Goal: Feedback & Contribution: Leave review/rating

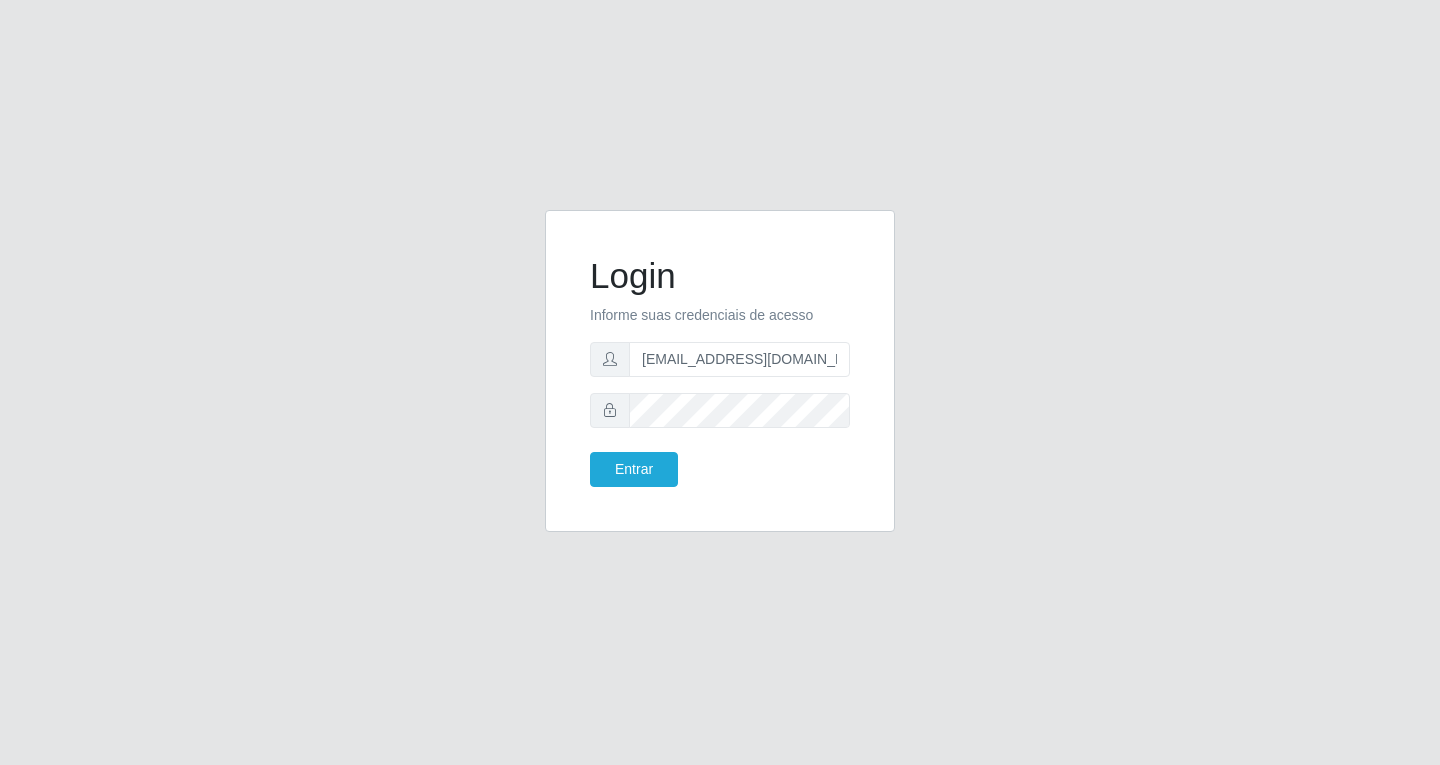
type input "[EMAIL_ADDRESS][DOMAIN_NAME]"
click at [590, 452] on button "Entrar" at bounding box center [634, 469] width 88 height 35
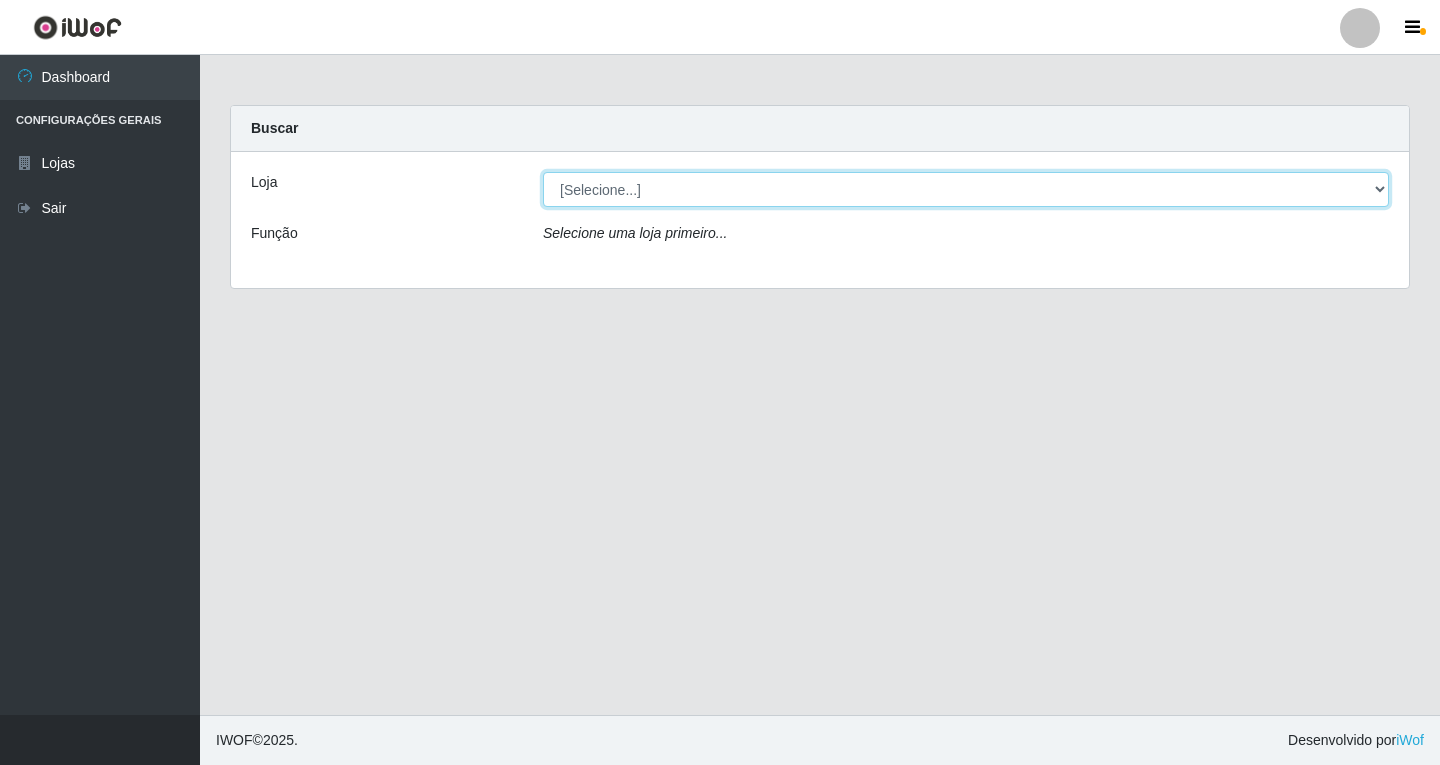
click at [1380, 191] on select "[Selecione...] SuperFácil Atacado - [GEOGRAPHIC_DATA]" at bounding box center [966, 189] width 846 height 35
select select "503"
click at [543, 172] on select "[Selecione...] SuperFácil Atacado - [GEOGRAPHIC_DATA]" at bounding box center [966, 189] width 846 height 35
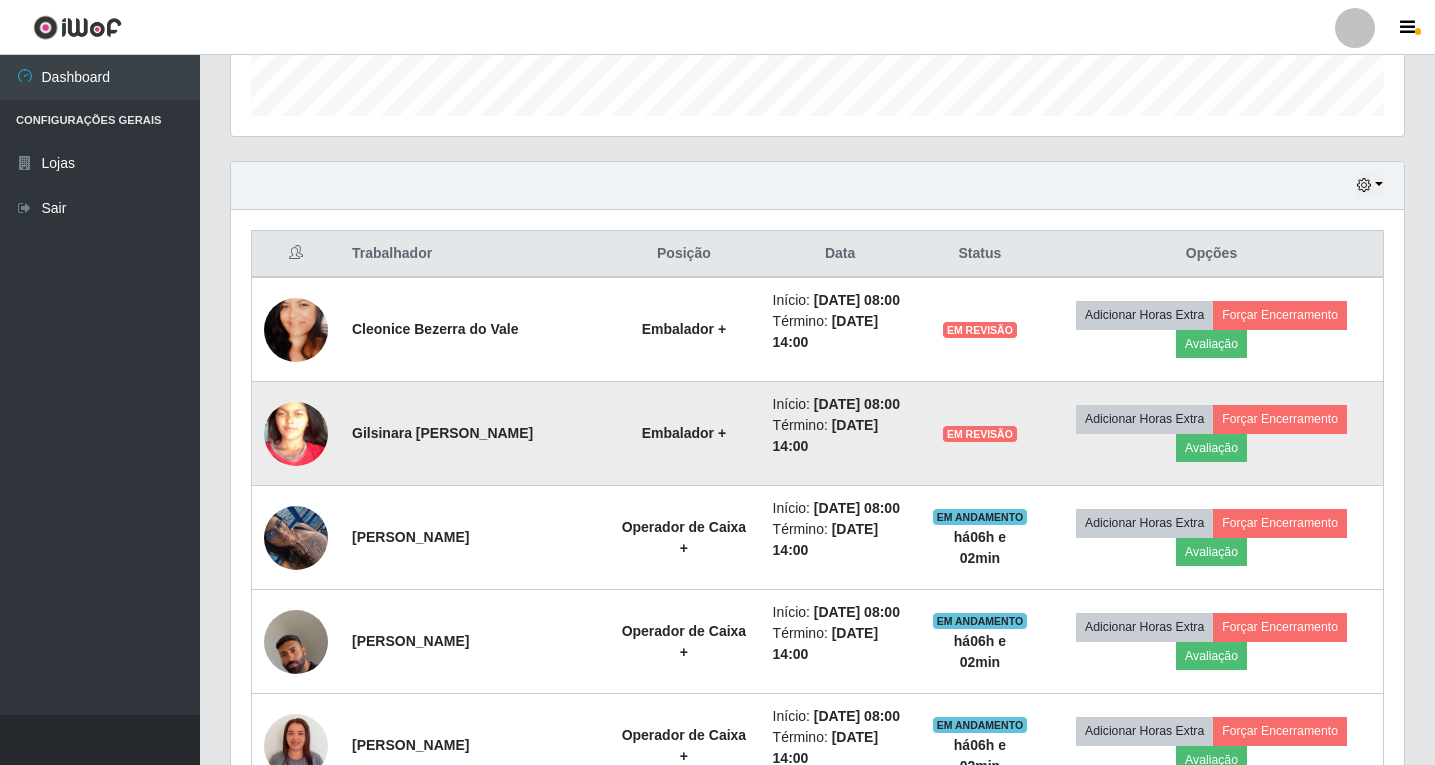
scroll to position [600, 0]
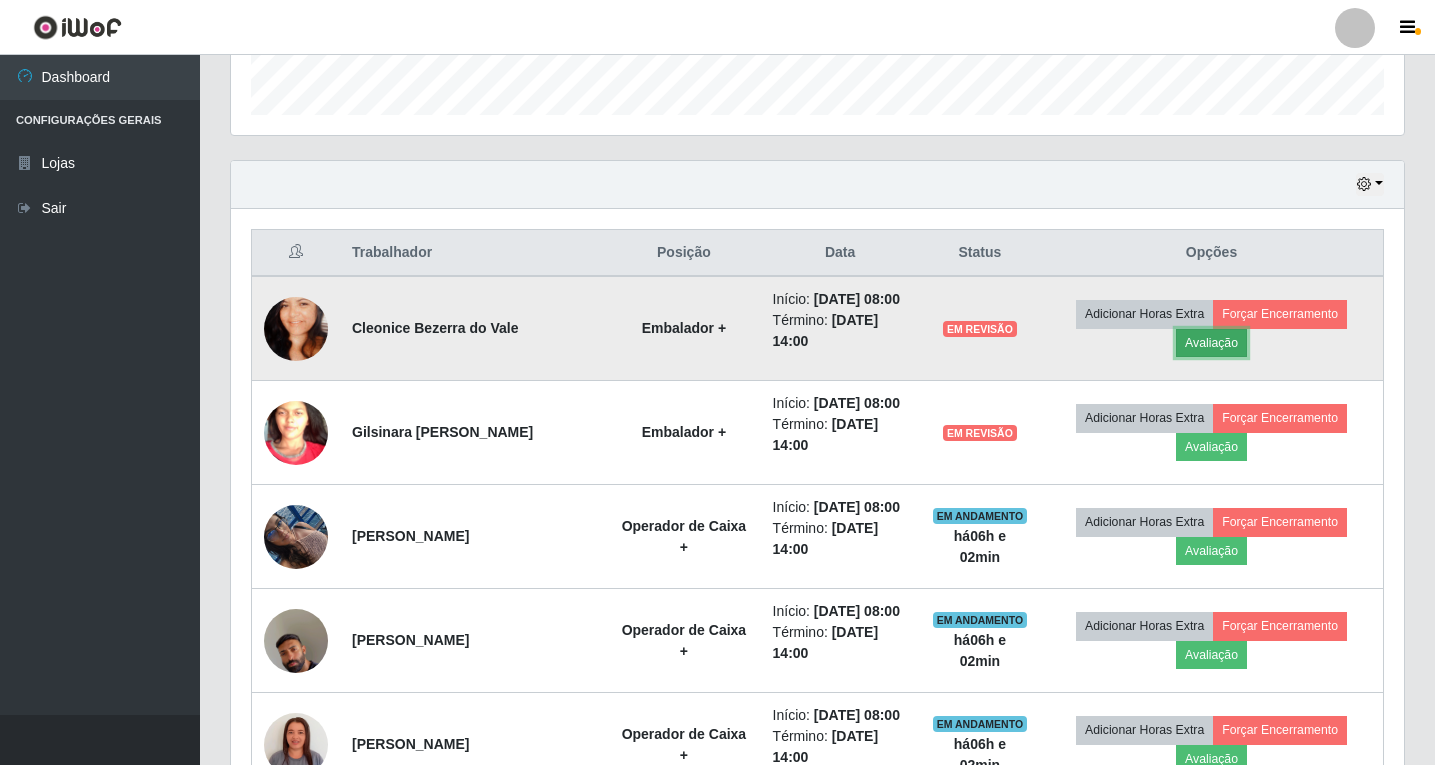
click at [1204, 357] on button "Avaliação" at bounding box center [1211, 343] width 71 height 28
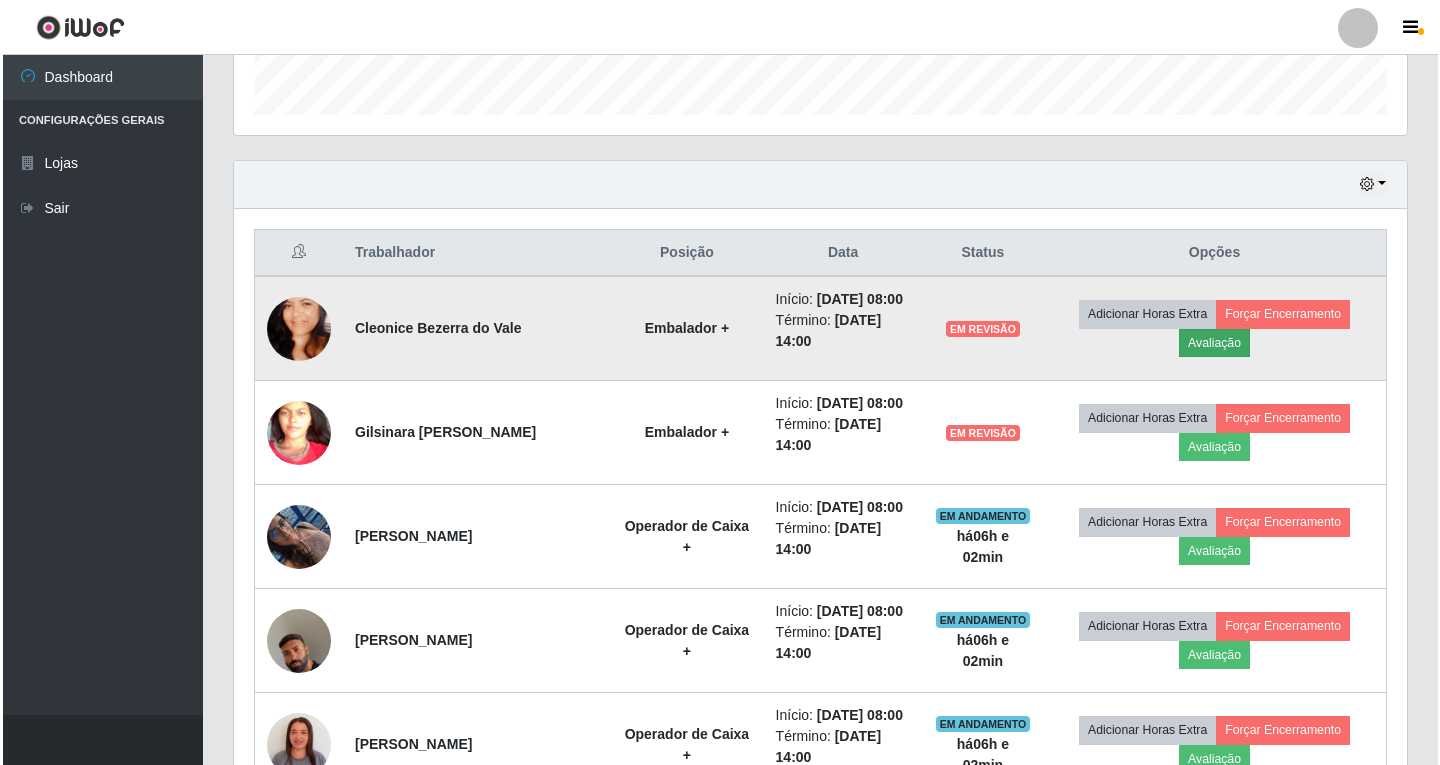
scroll to position [415, 1163]
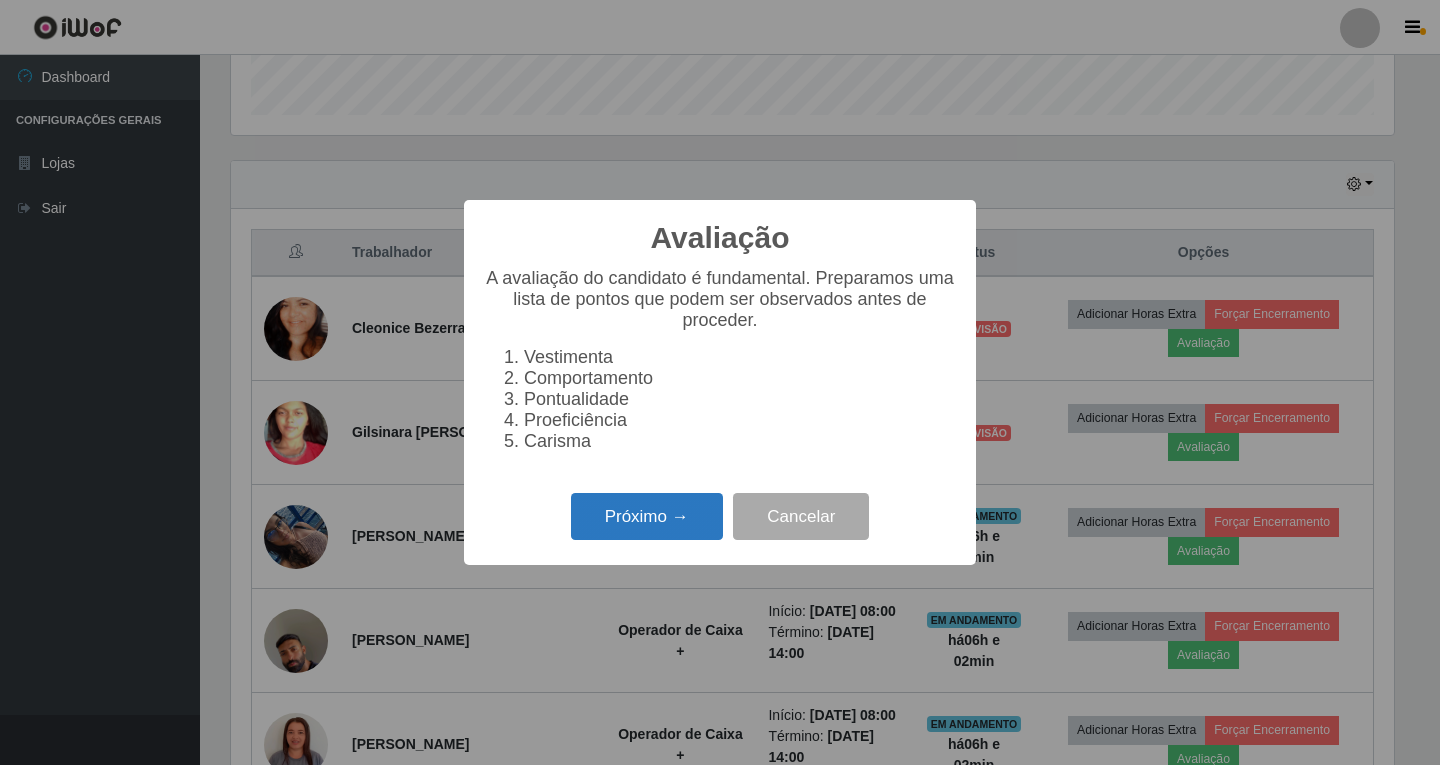
click at [643, 535] on button "Próximo →" at bounding box center [647, 516] width 152 height 47
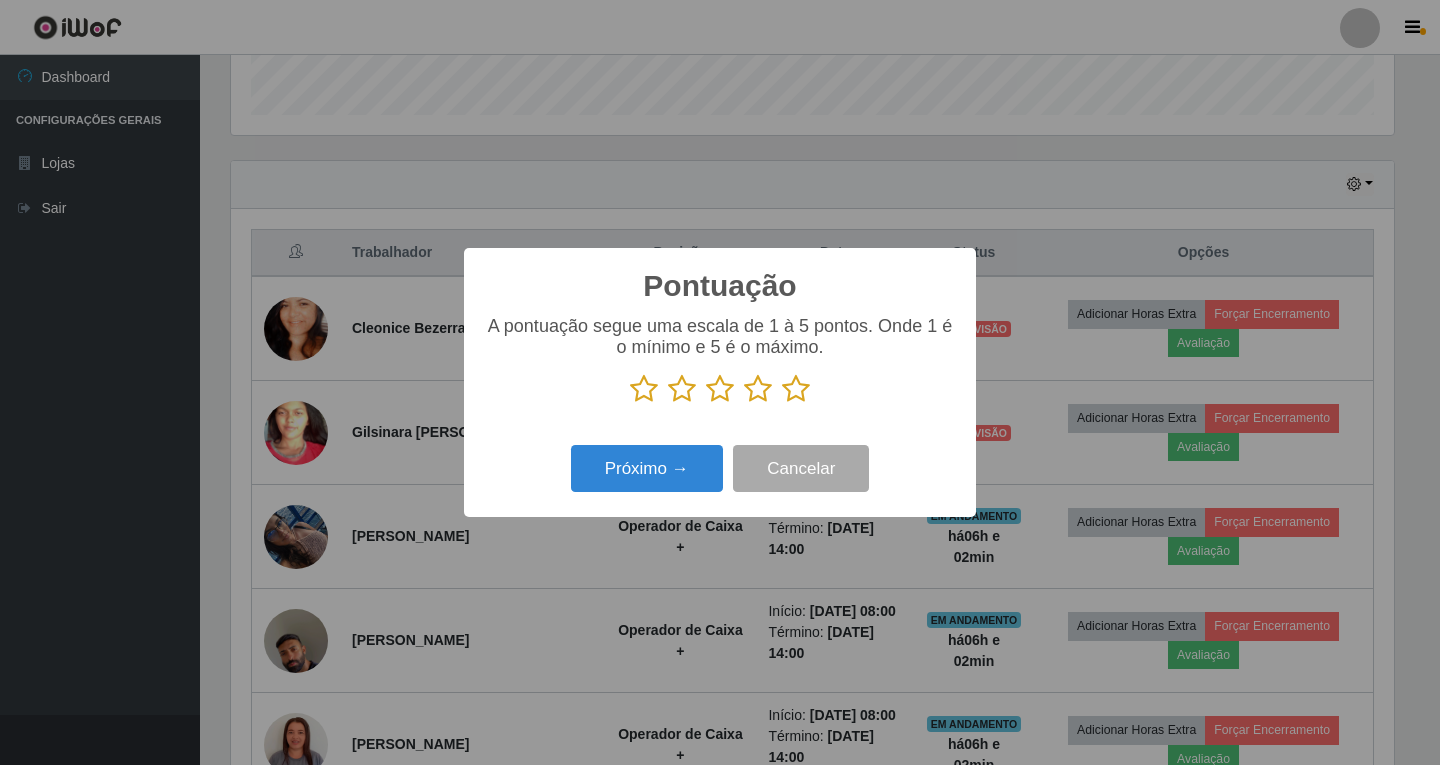
click at [758, 389] on icon at bounding box center [758, 389] width 28 height 30
click at [744, 404] on input "radio" at bounding box center [744, 404] width 0 height 0
click at [666, 473] on button "Próximo →" at bounding box center [647, 468] width 152 height 47
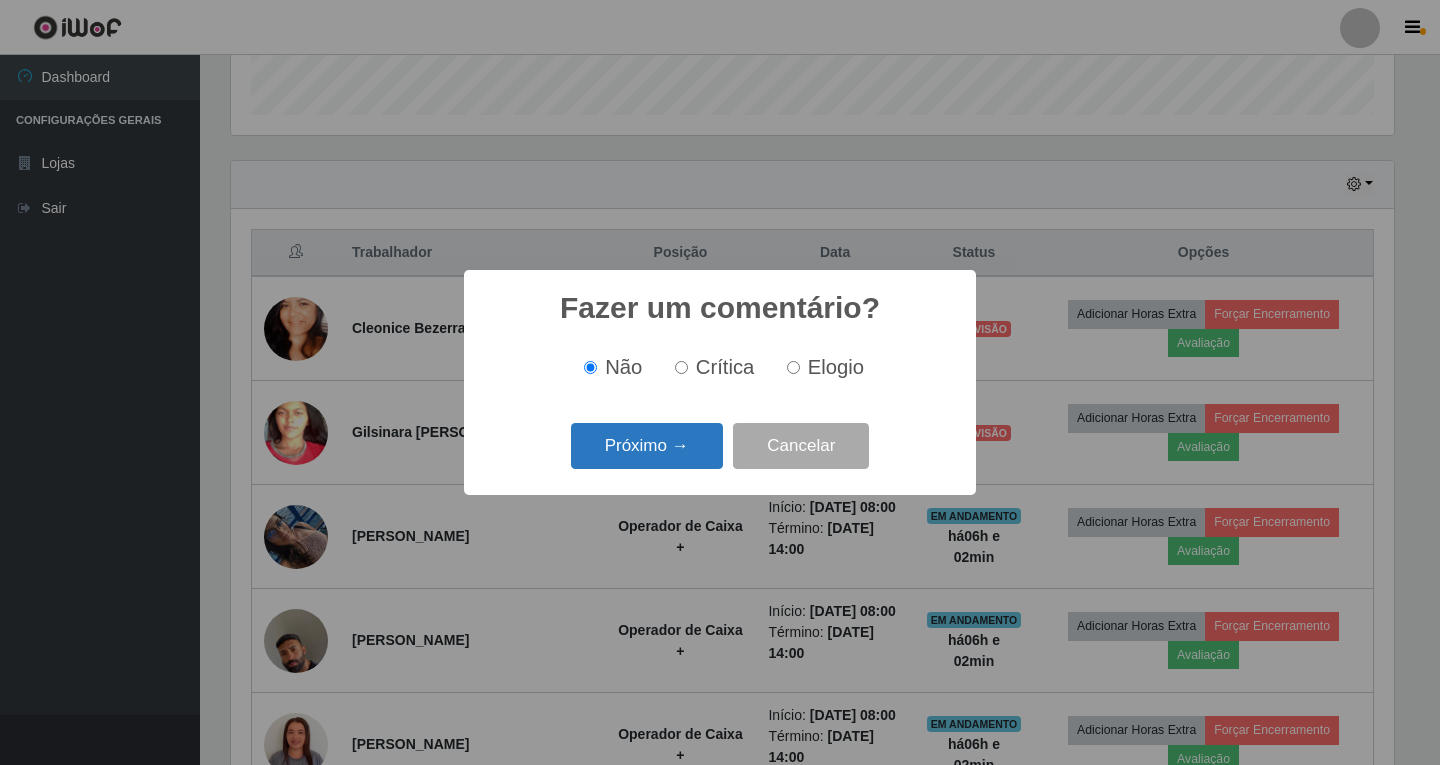
click at [656, 437] on button "Próximo →" at bounding box center [647, 446] width 152 height 47
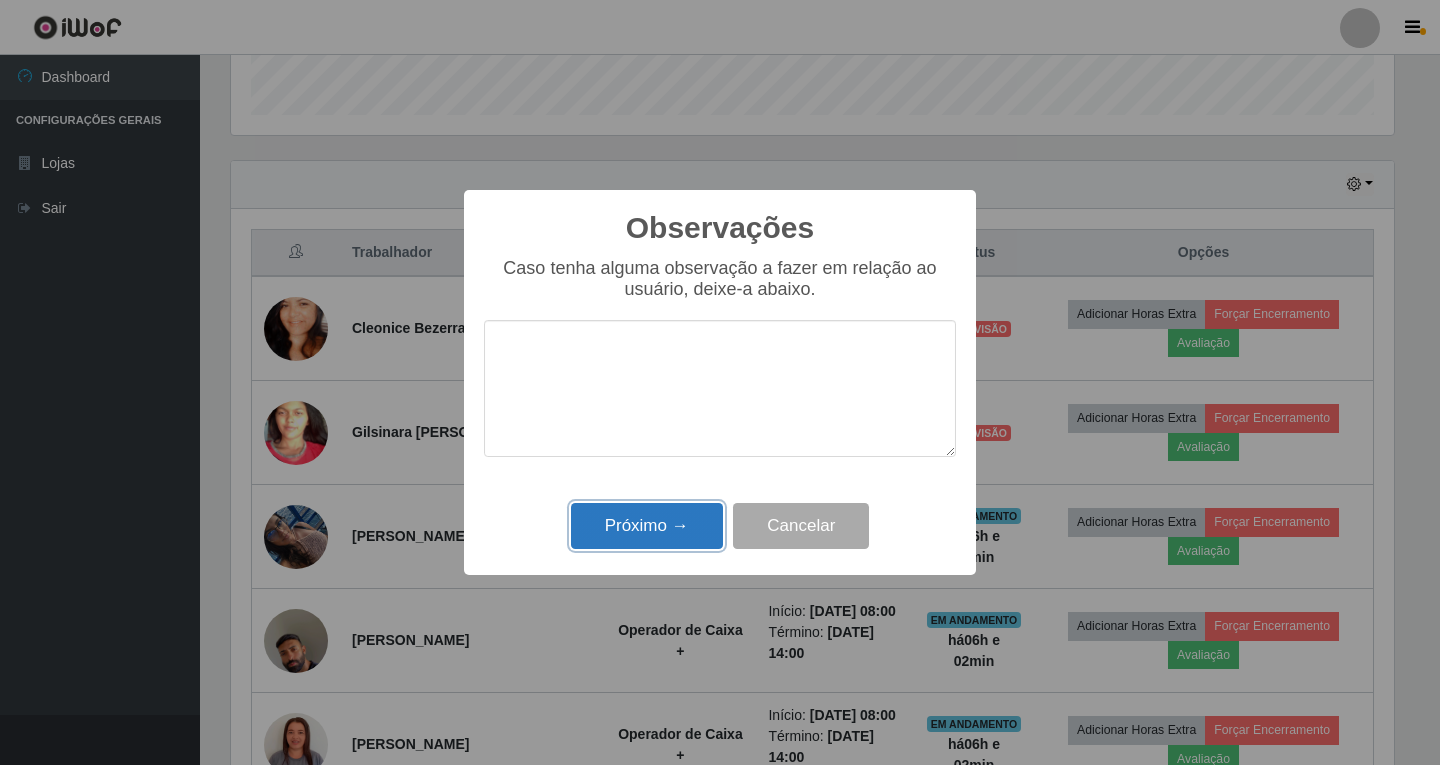
click at [646, 525] on button "Próximo →" at bounding box center [647, 526] width 152 height 47
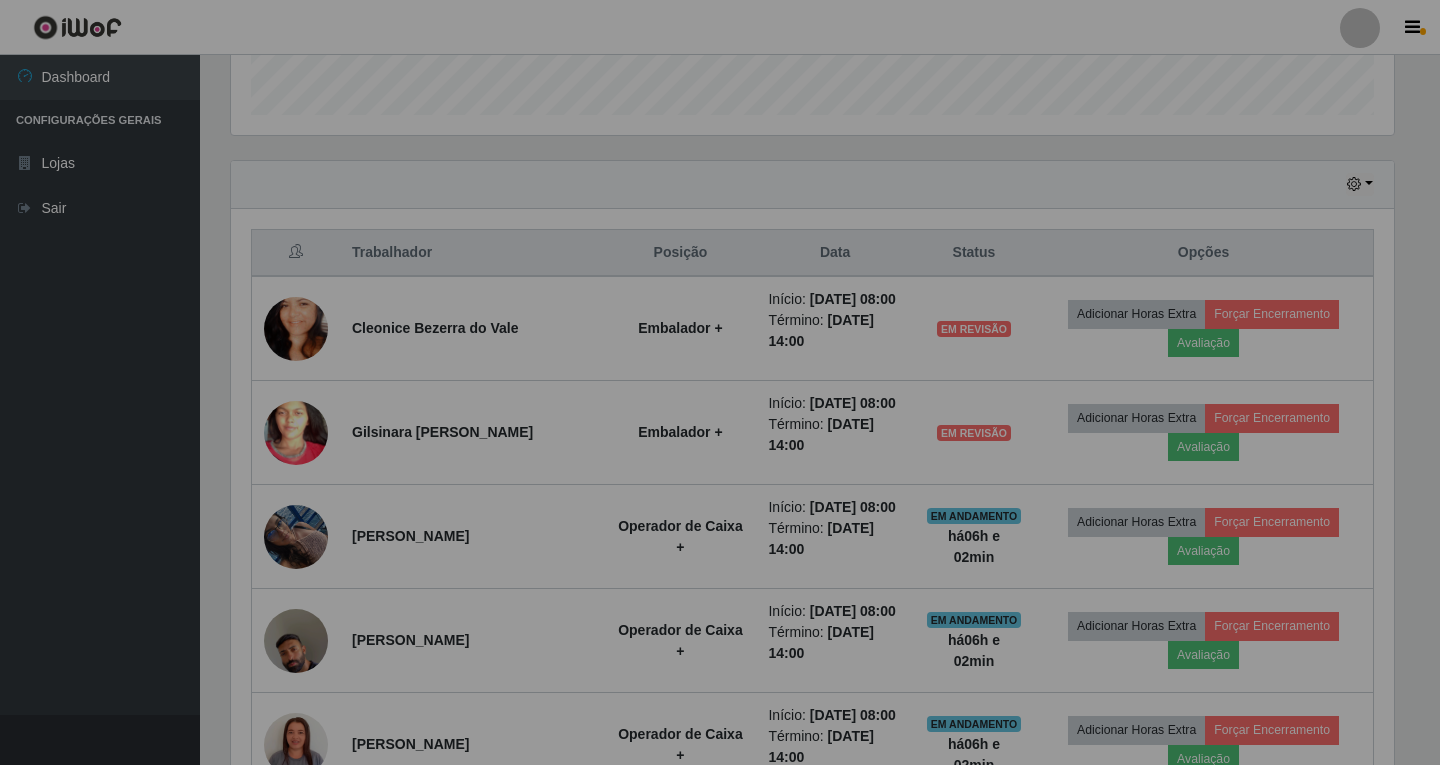
scroll to position [415, 1173]
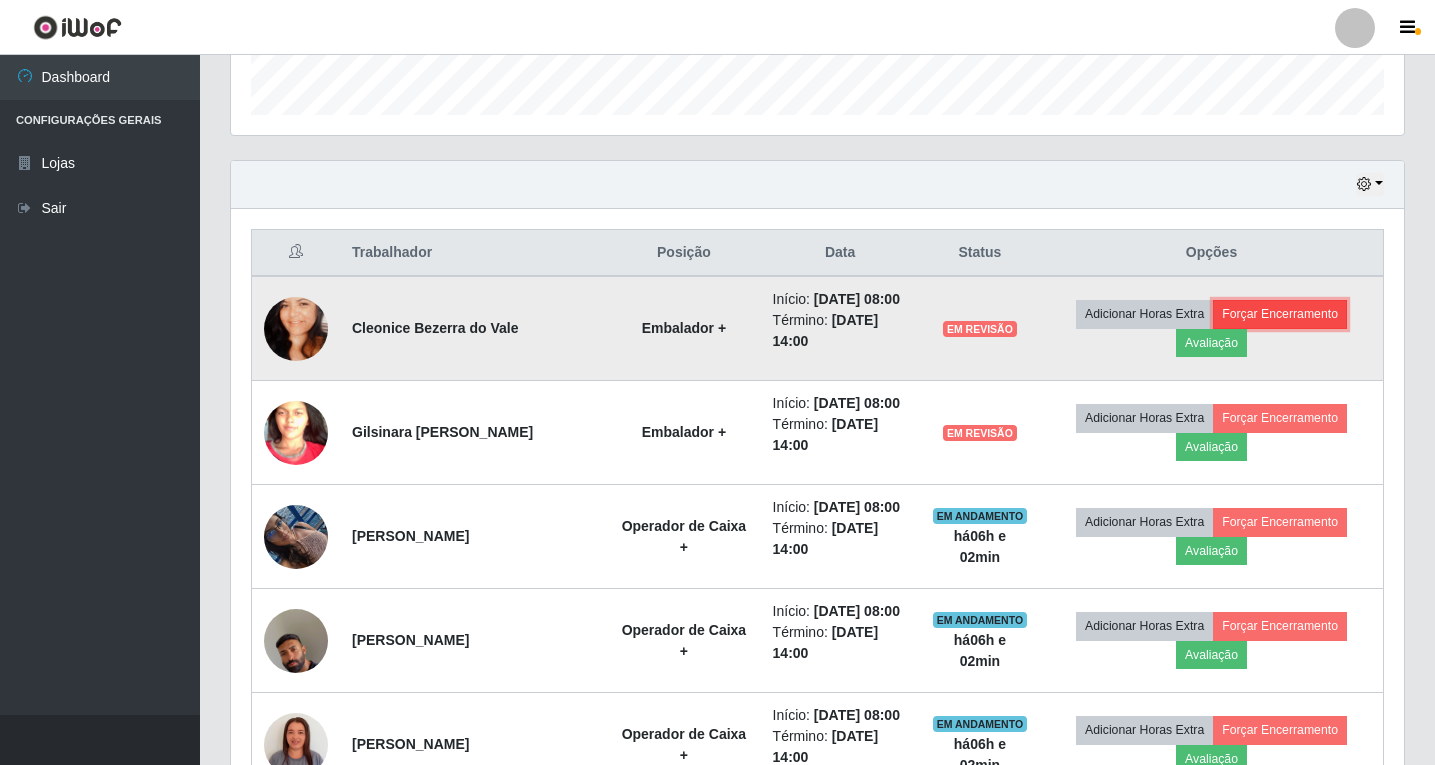
click at [1284, 325] on button "Forçar Encerramento" at bounding box center [1280, 314] width 134 height 28
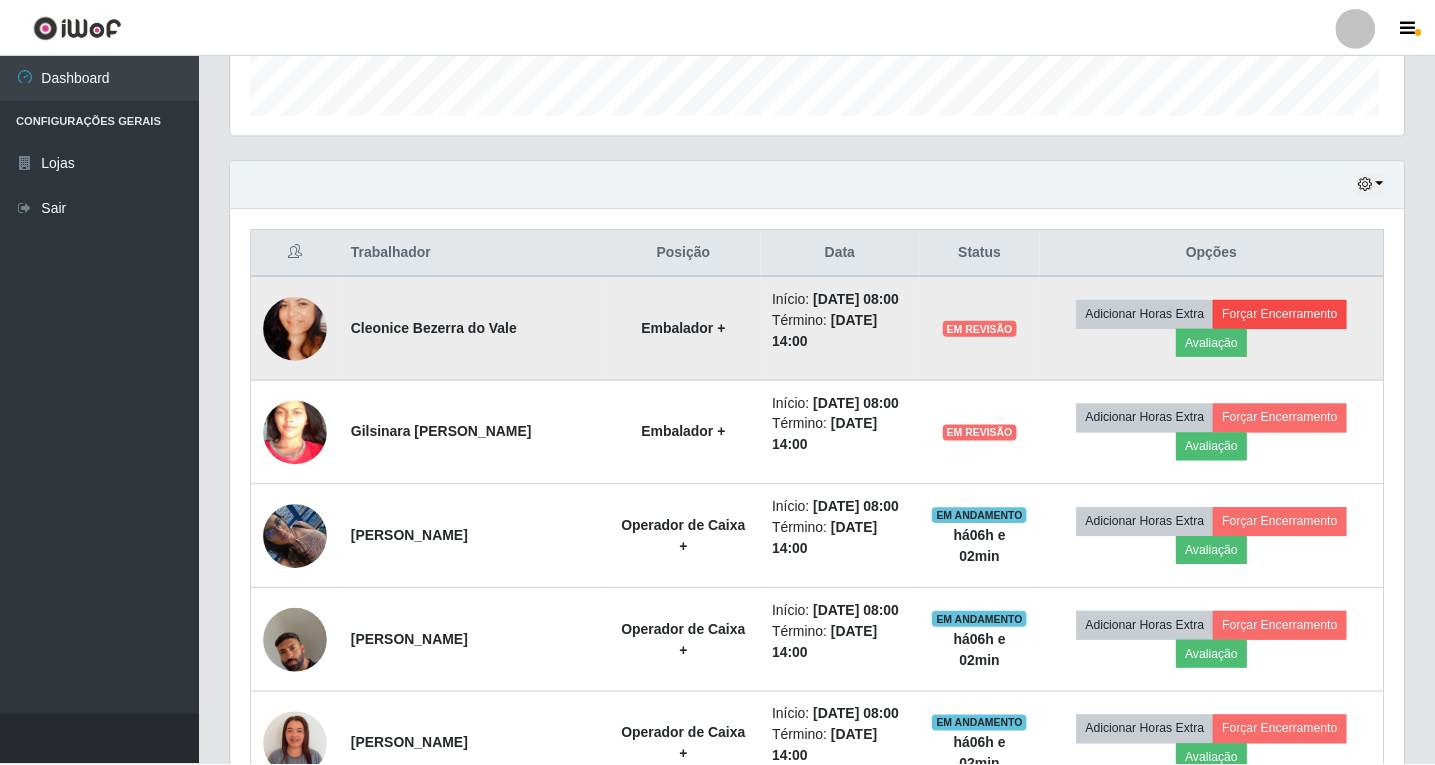
scroll to position [415, 1163]
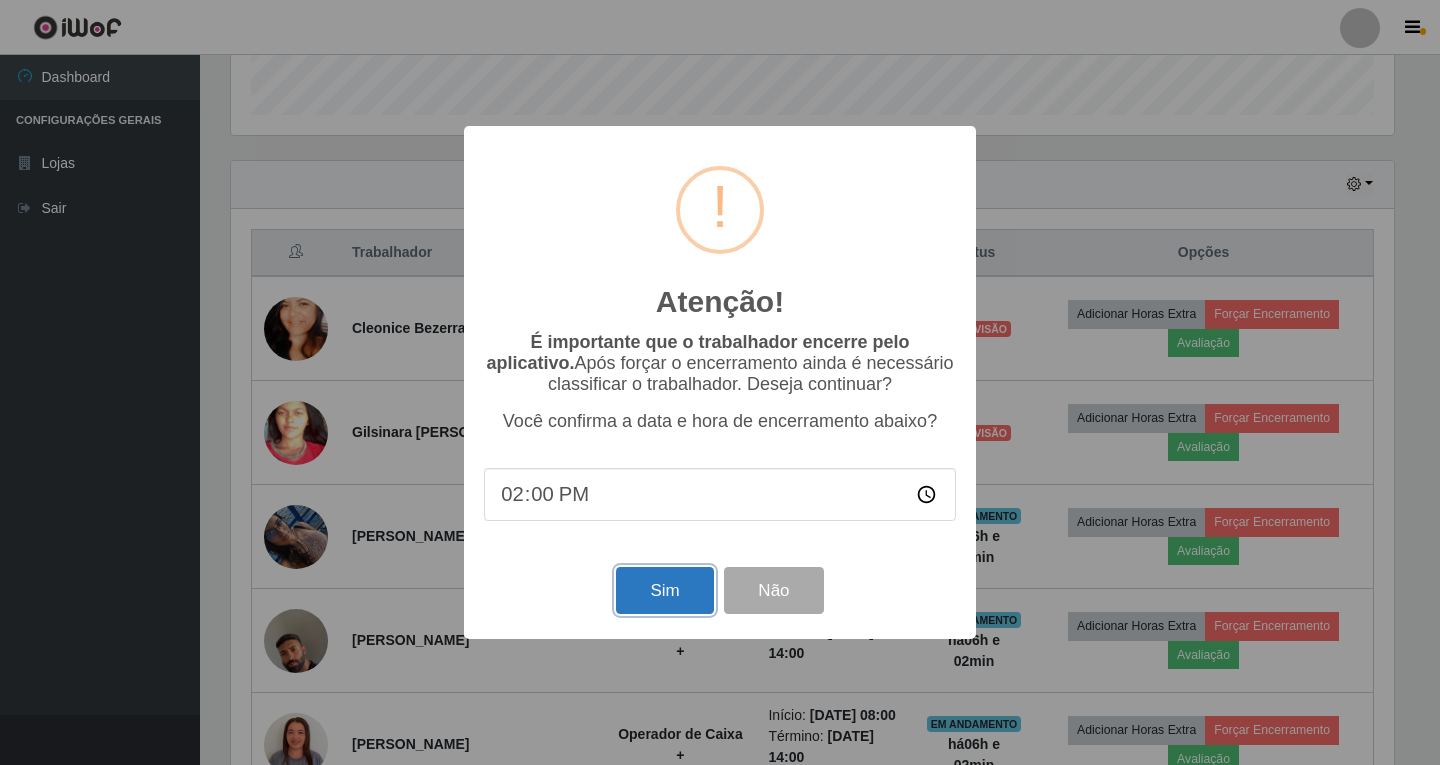
click at [645, 609] on button "Sim" at bounding box center [664, 590] width 97 height 47
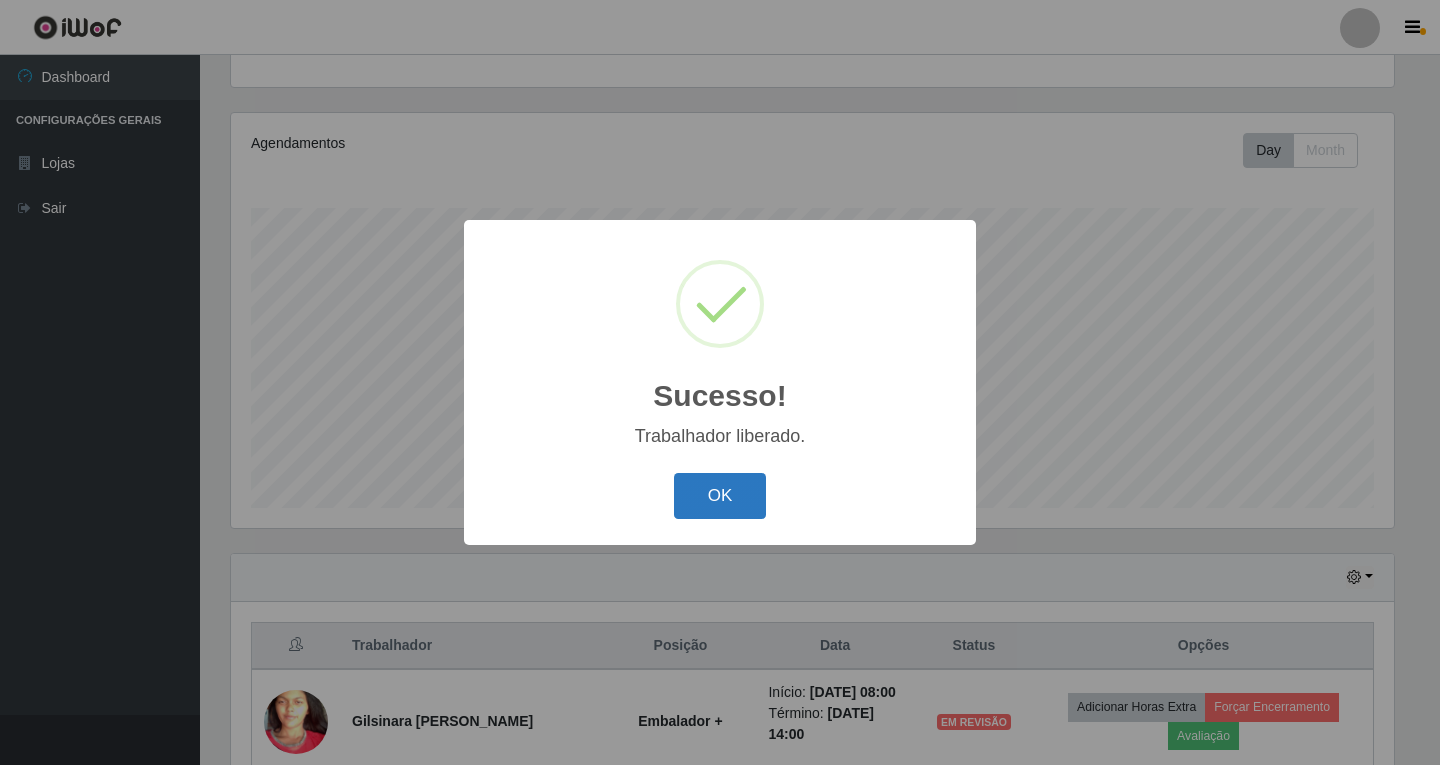
click at [726, 489] on button "OK" at bounding box center [720, 496] width 93 height 47
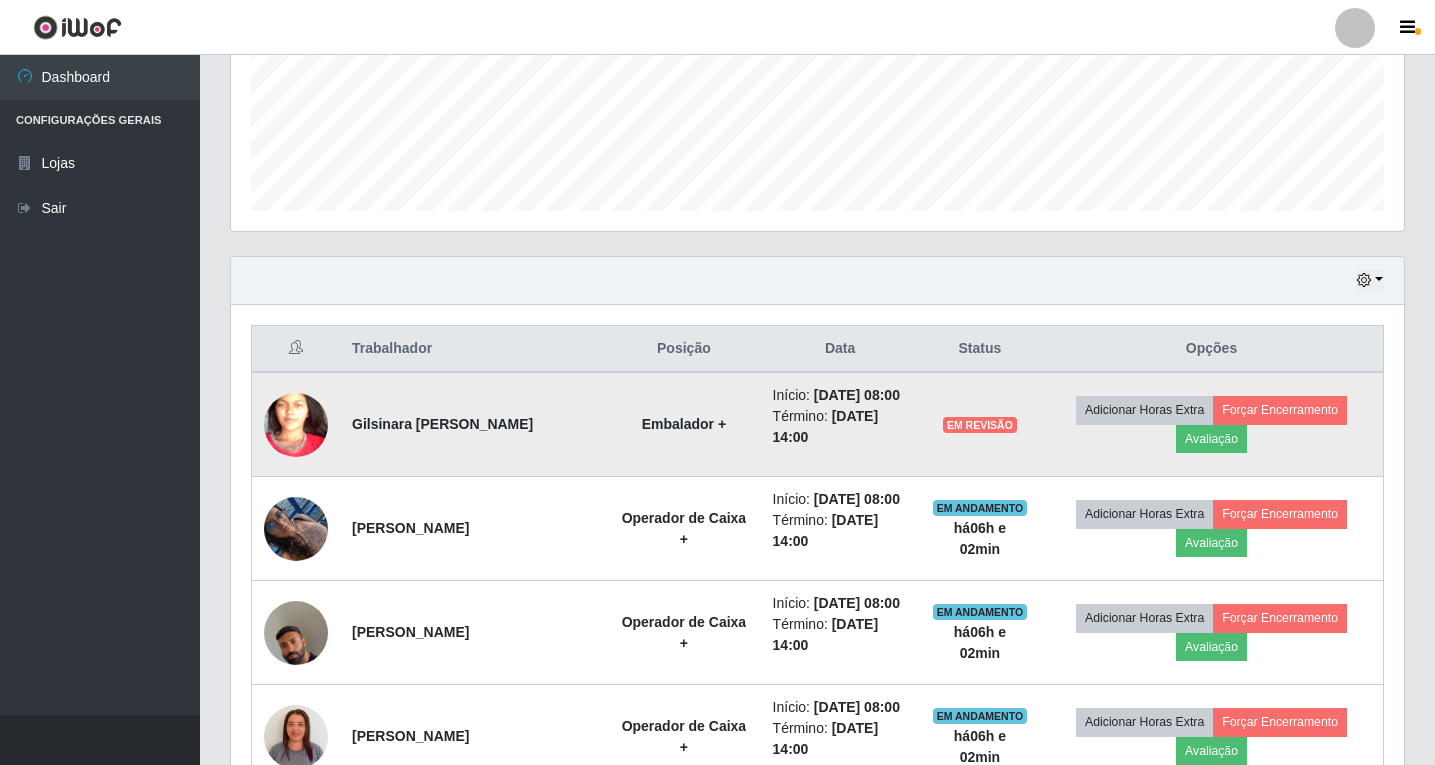
scroll to position [507, 0]
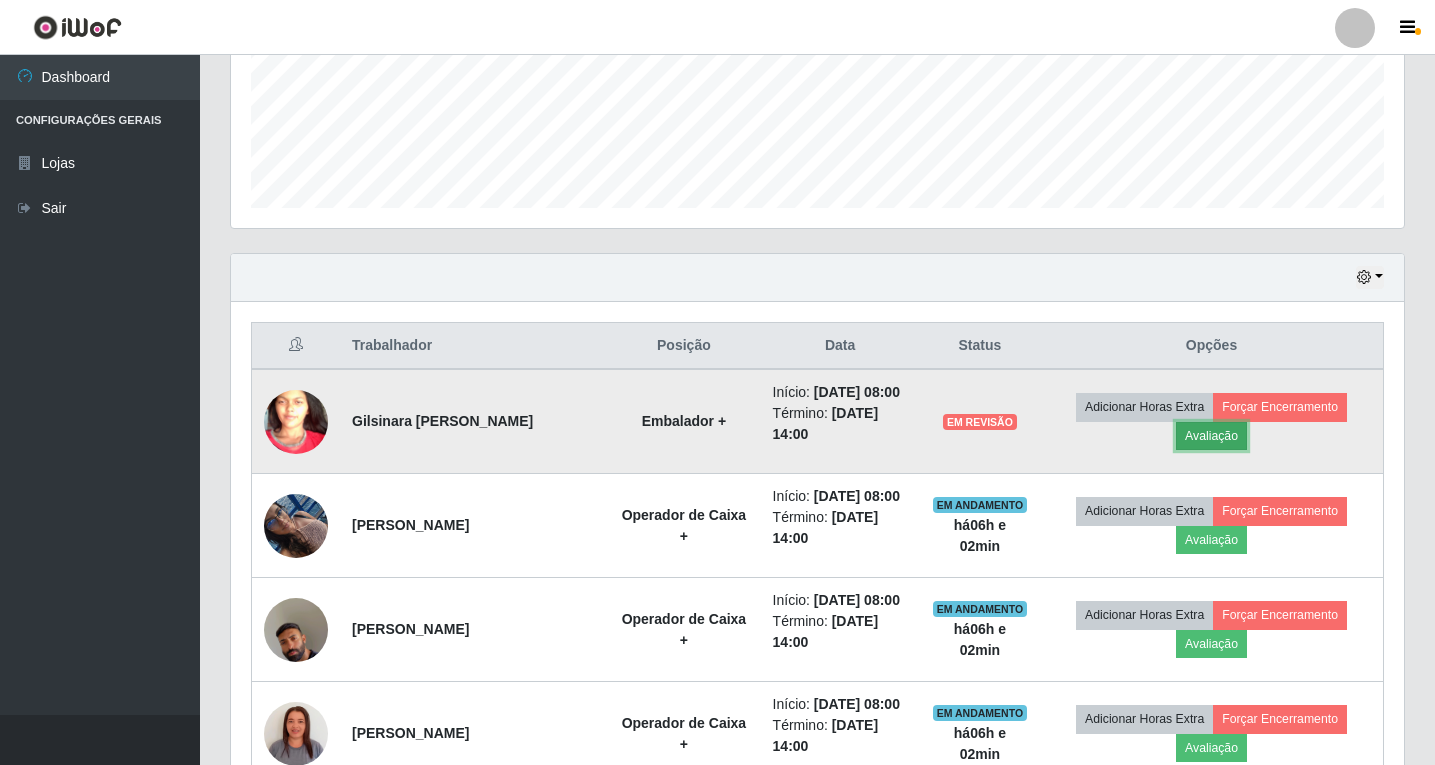
click at [1204, 450] on button "Avaliação" at bounding box center [1211, 436] width 71 height 28
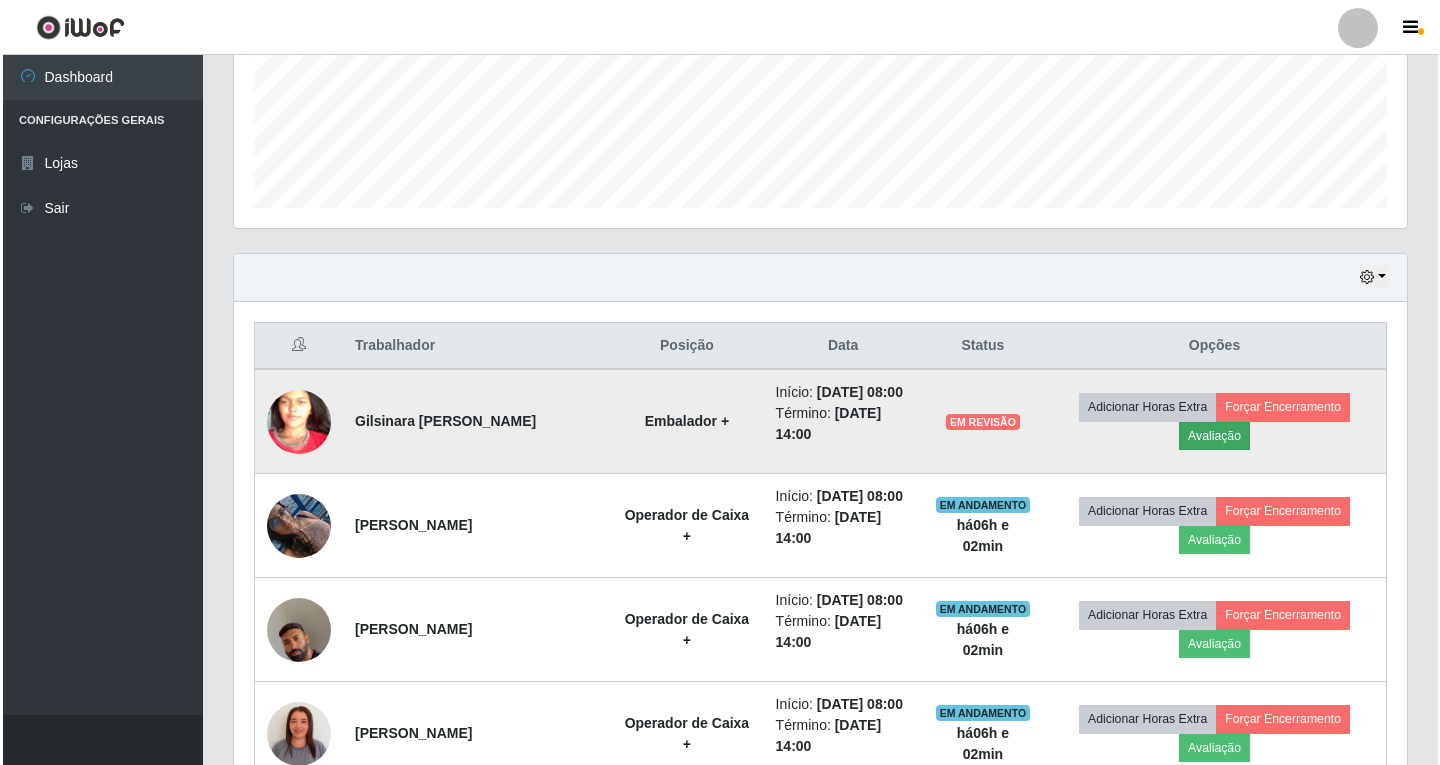
scroll to position [415, 1163]
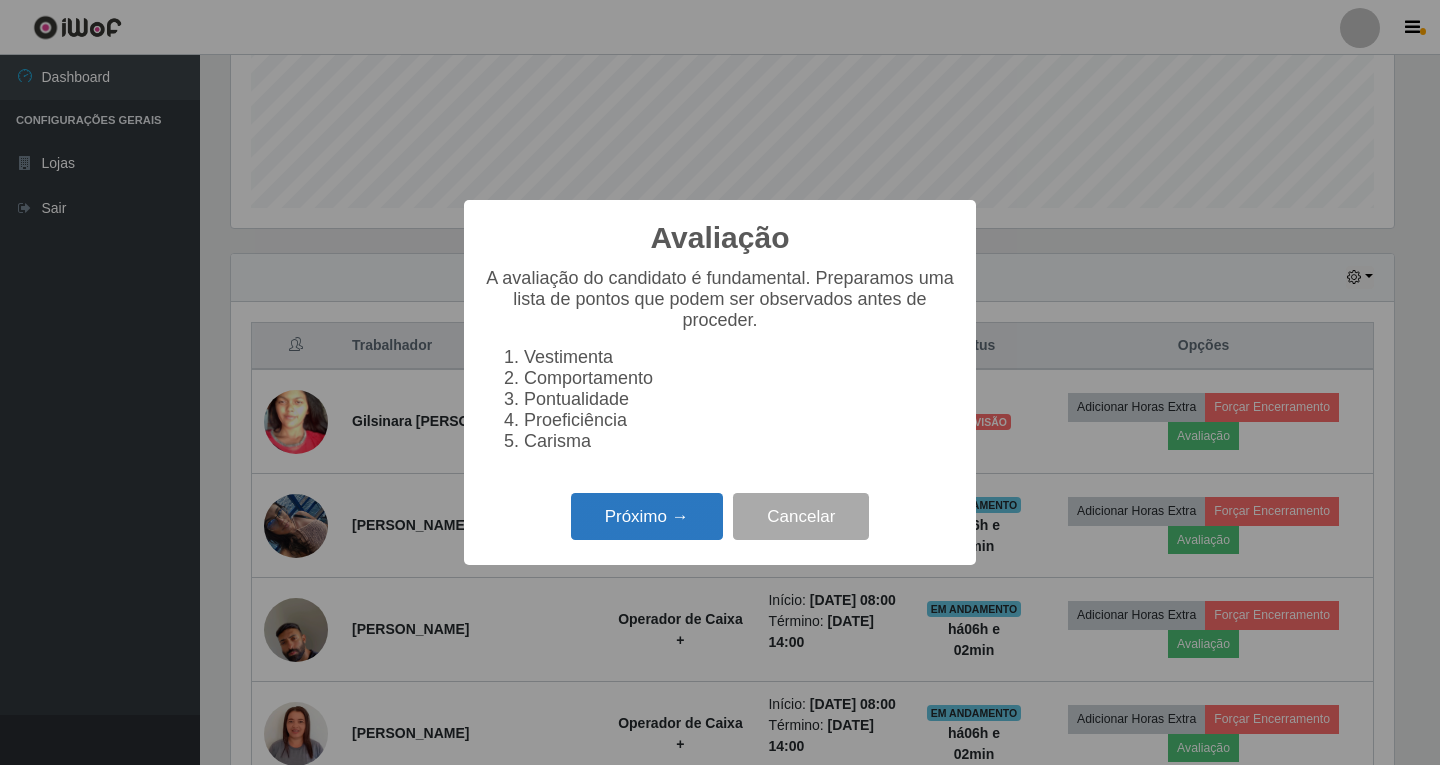
click at [607, 540] on button "Próximo →" at bounding box center [647, 516] width 152 height 47
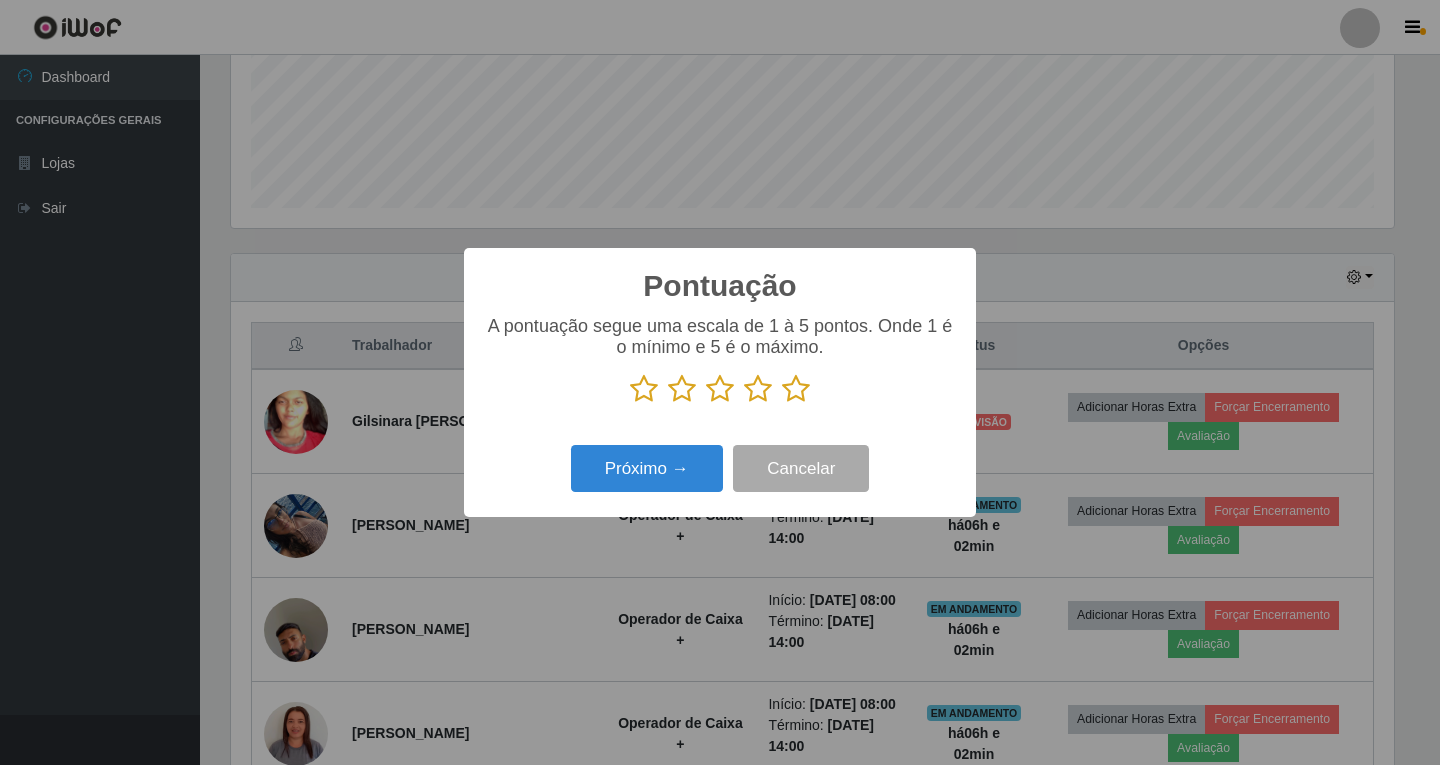
click at [762, 396] on icon at bounding box center [758, 389] width 28 height 30
click at [744, 404] on input "radio" at bounding box center [744, 404] width 0 height 0
click at [676, 466] on button "Próximo →" at bounding box center [647, 468] width 152 height 47
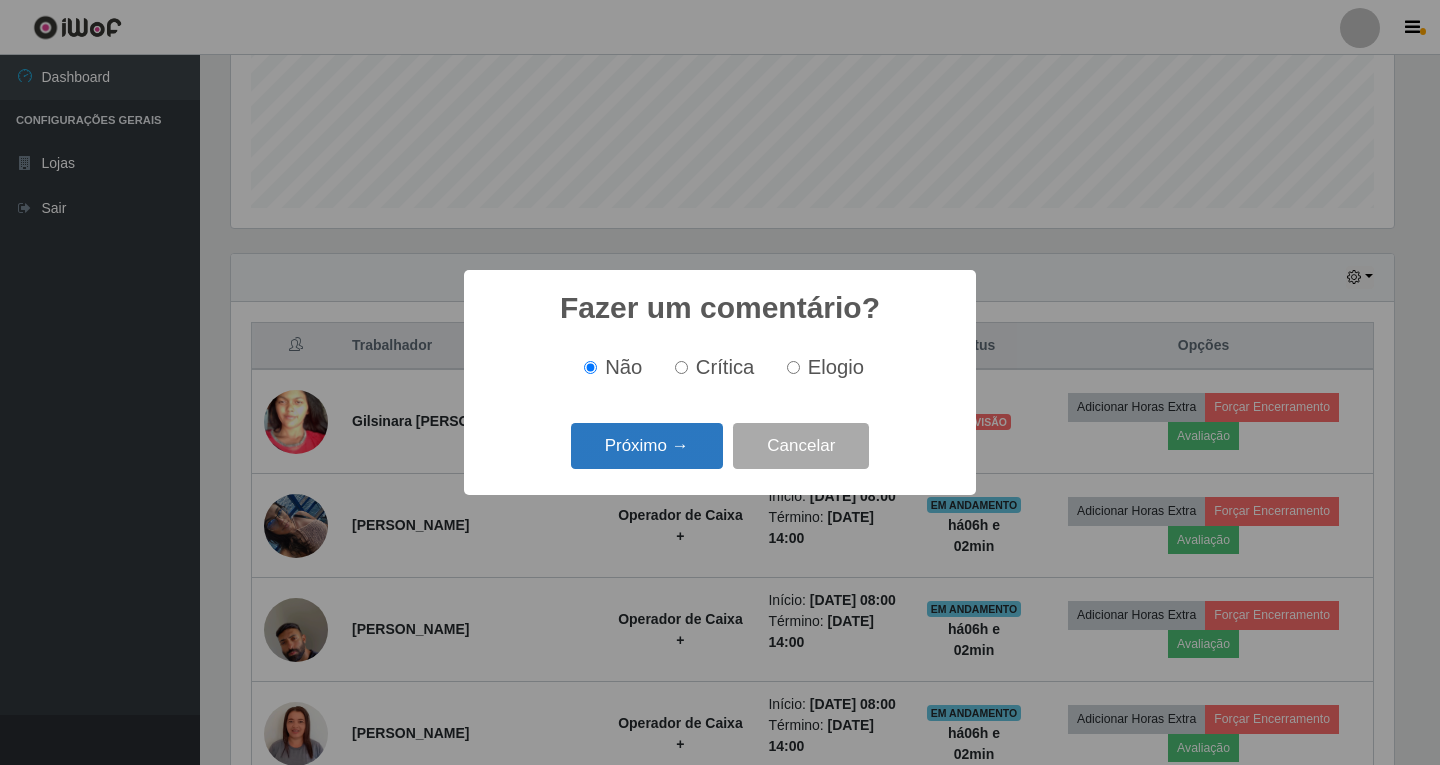
click at [637, 449] on button "Próximo →" at bounding box center [647, 446] width 152 height 47
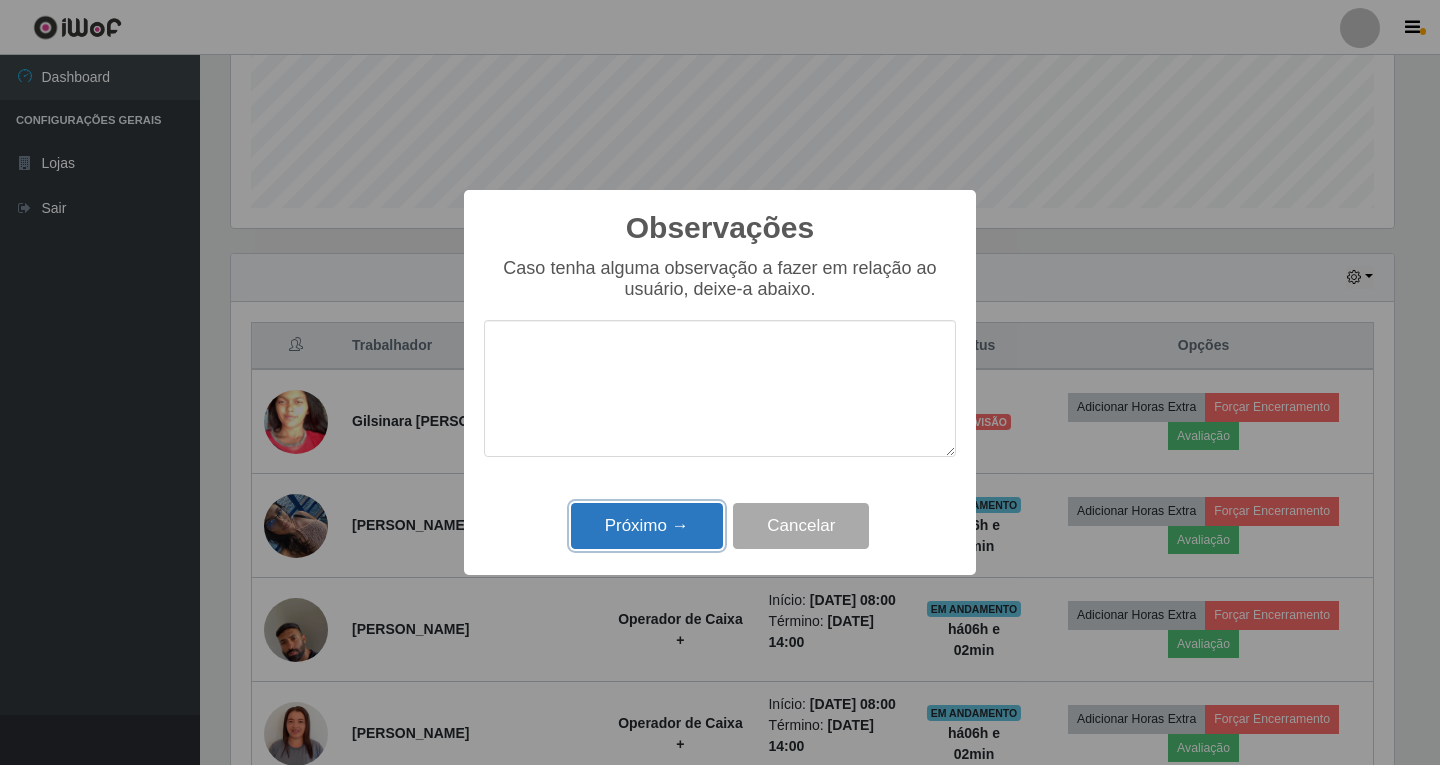
click at [663, 544] on button "Próximo →" at bounding box center [647, 526] width 152 height 47
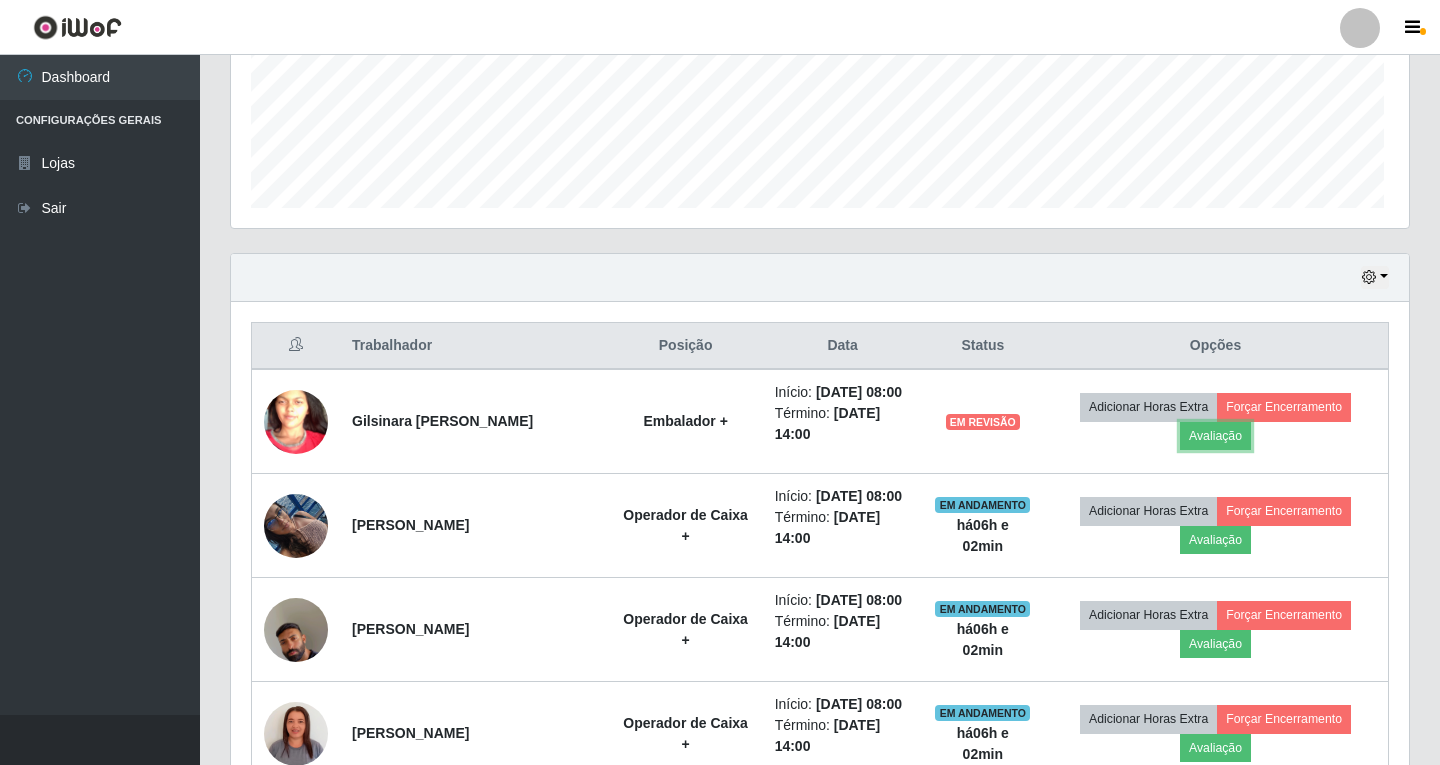
scroll to position [415, 1173]
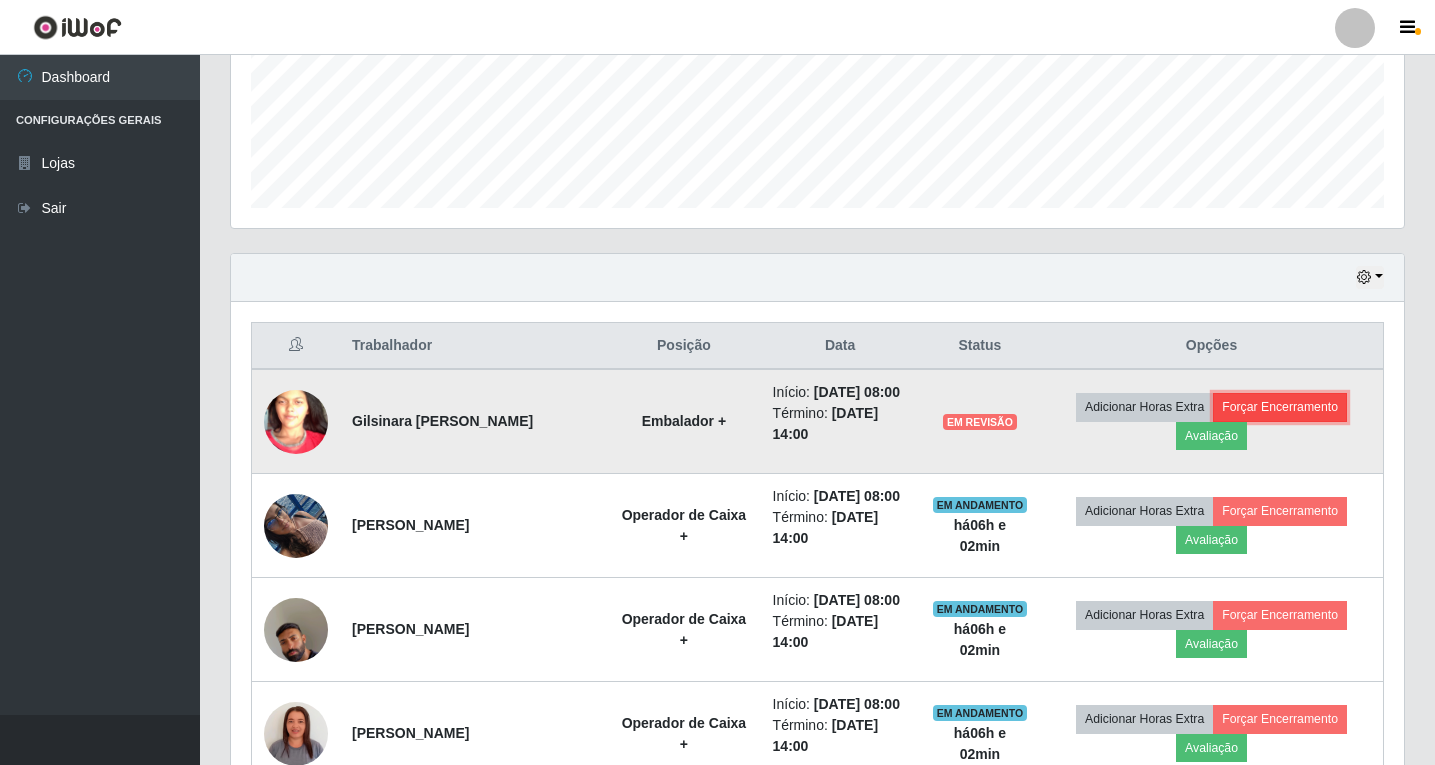
click at [1280, 411] on button "Forçar Encerramento" at bounding box center [1280, 407] width 134 height 28
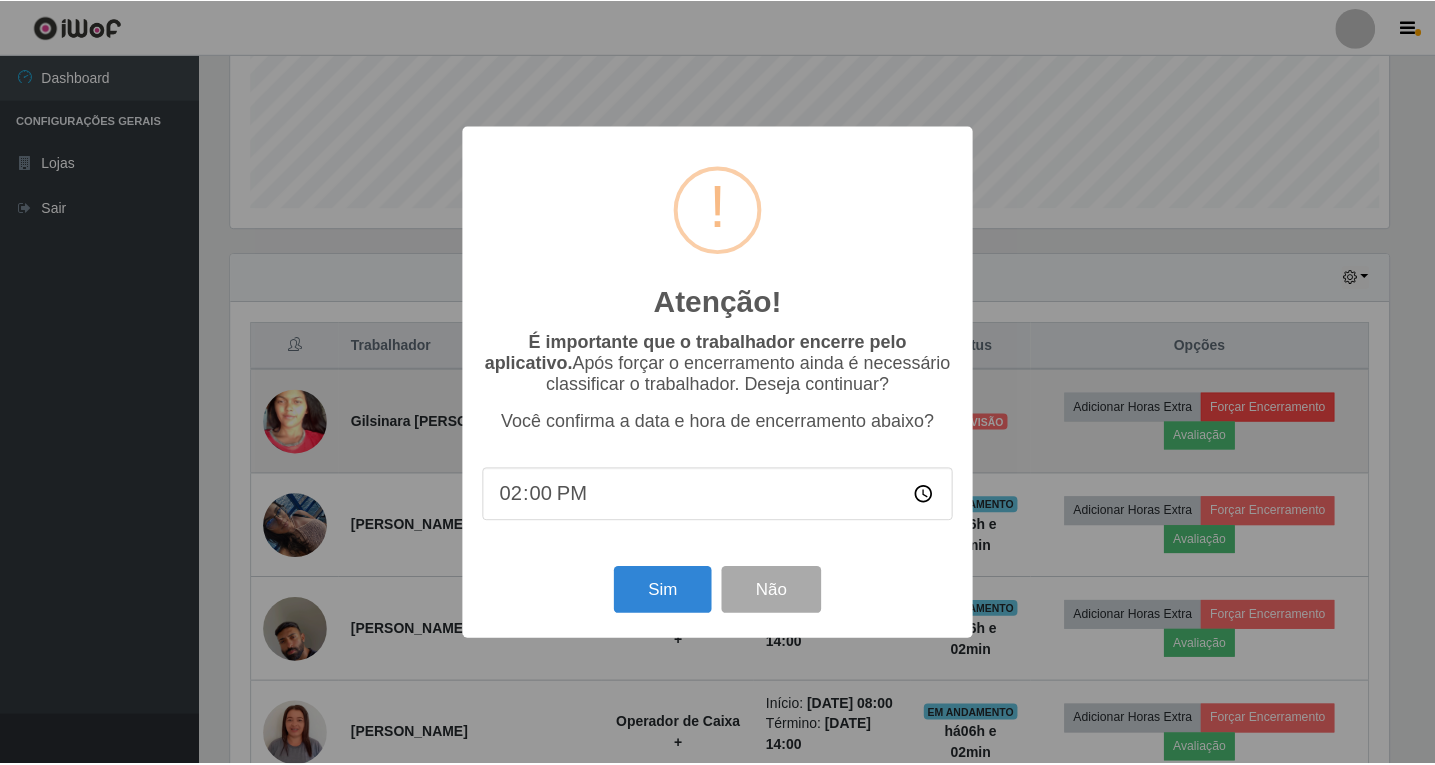
scroll to position [415, 1163]
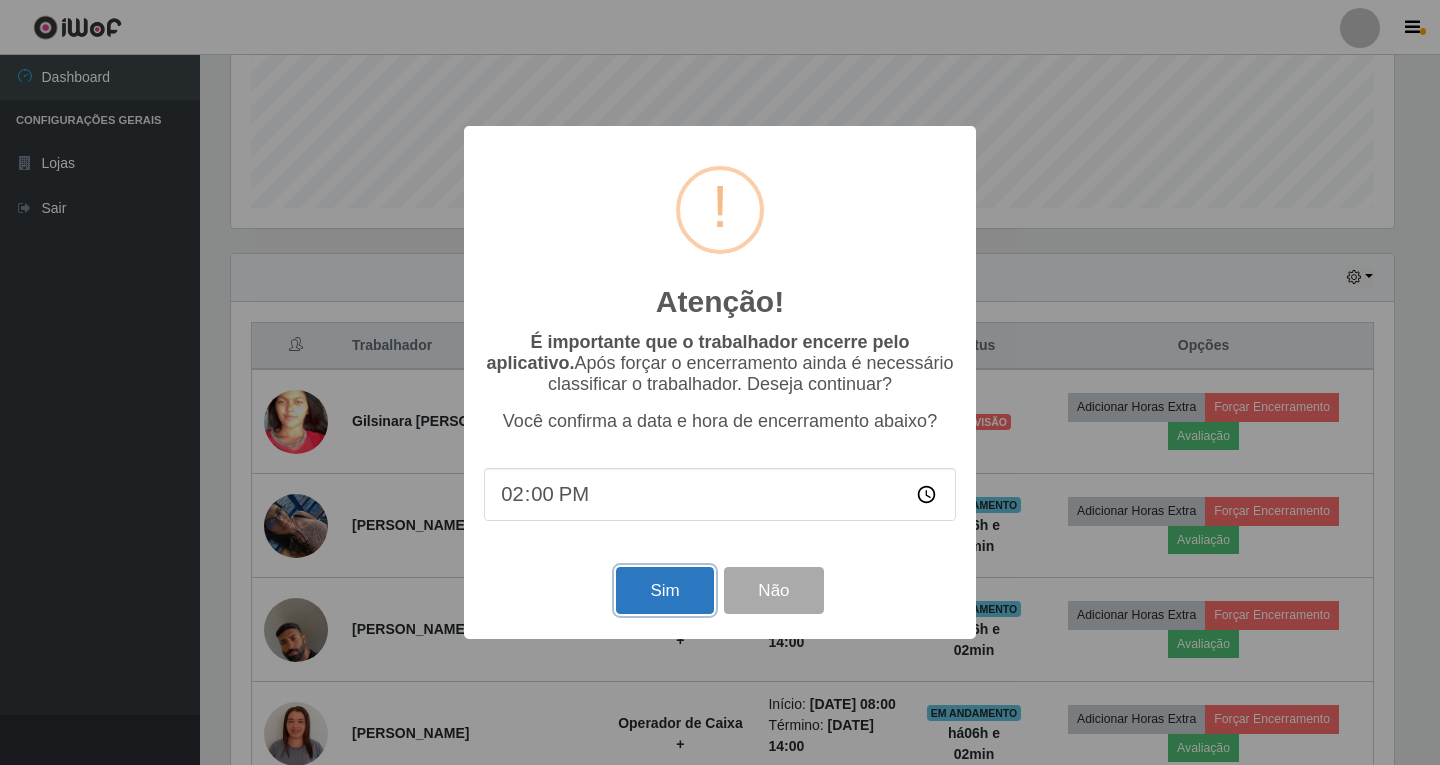
click at [655, 589] on button "Sim" at bounding box center [664, 590] width 97 height 47
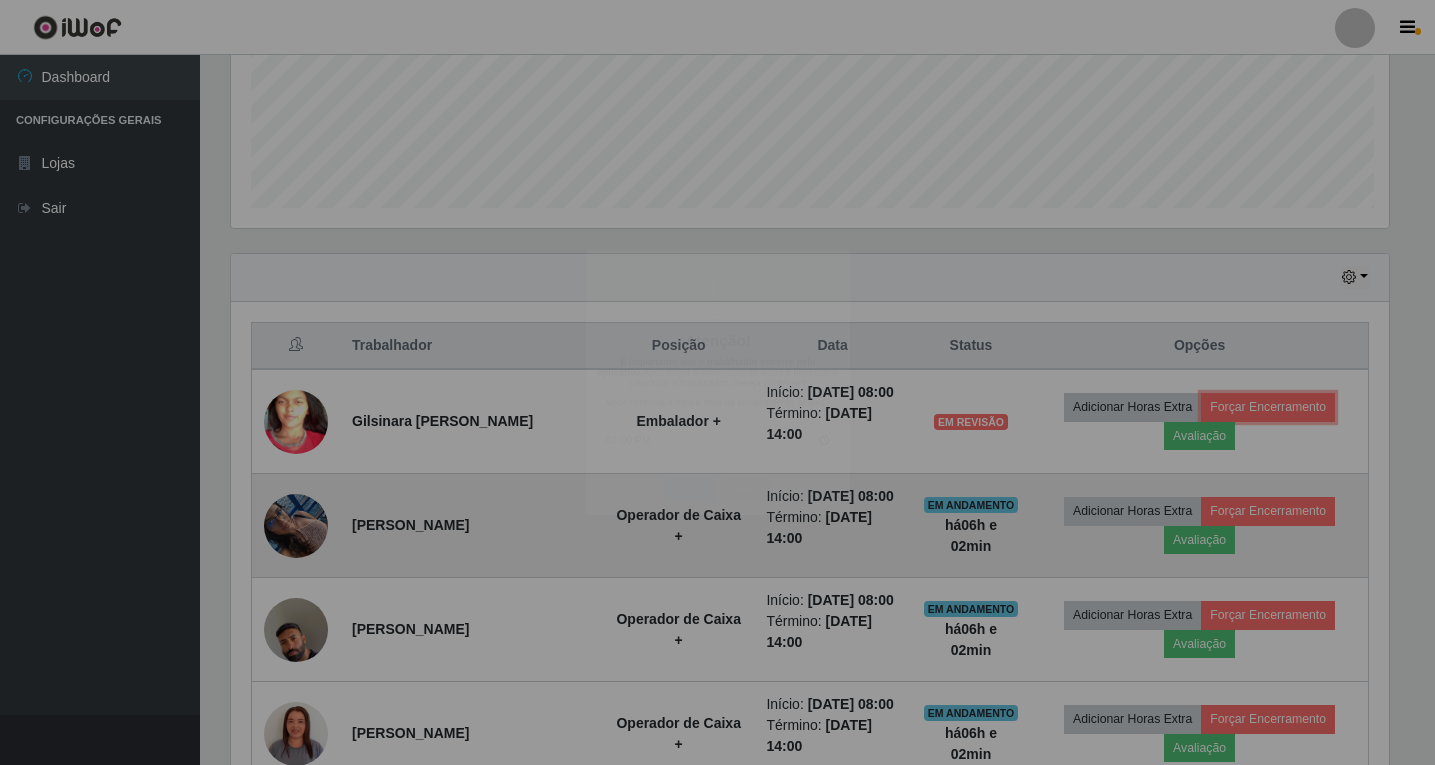
scroll to position [0, 0]
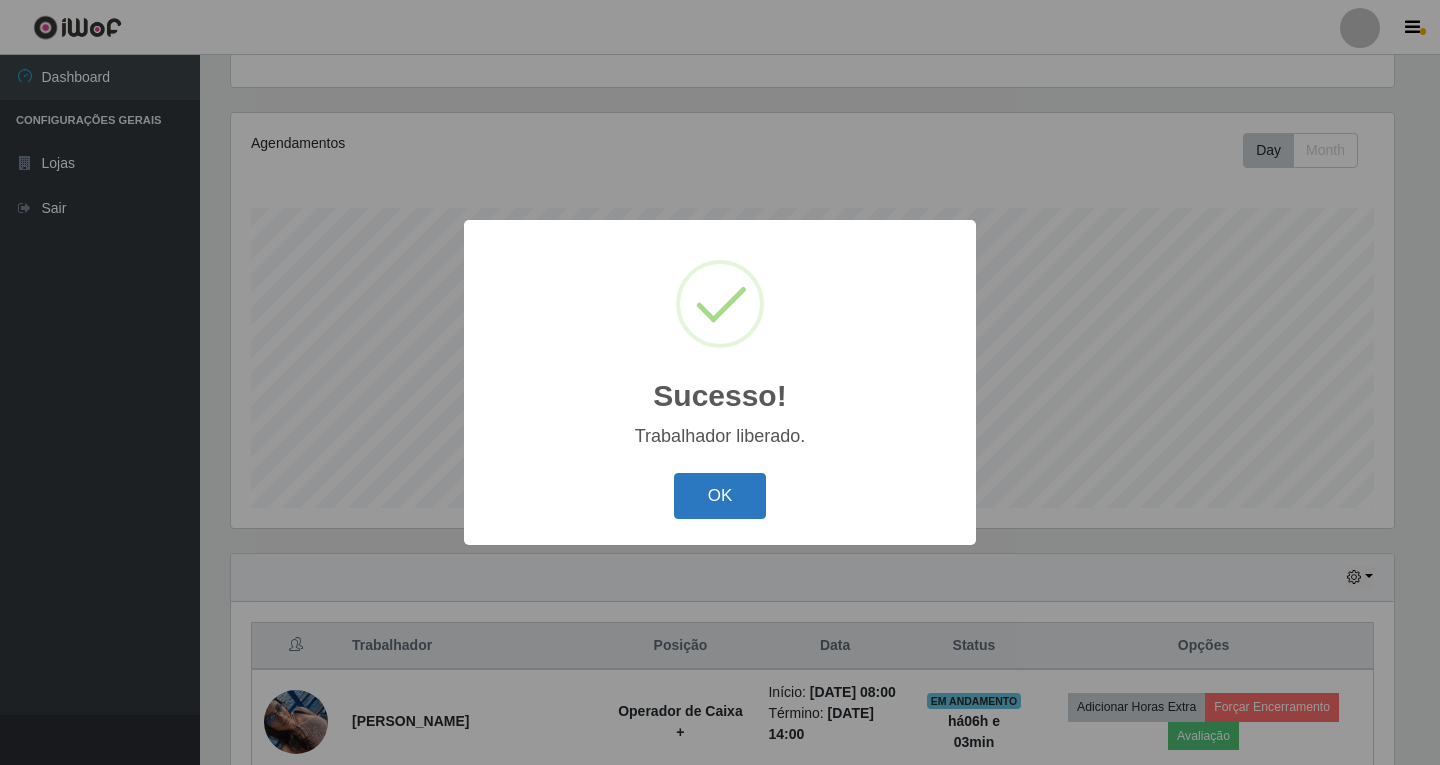
click at [732, 488] on button "OK" at bounding box center [720, 496] width 93 height 47
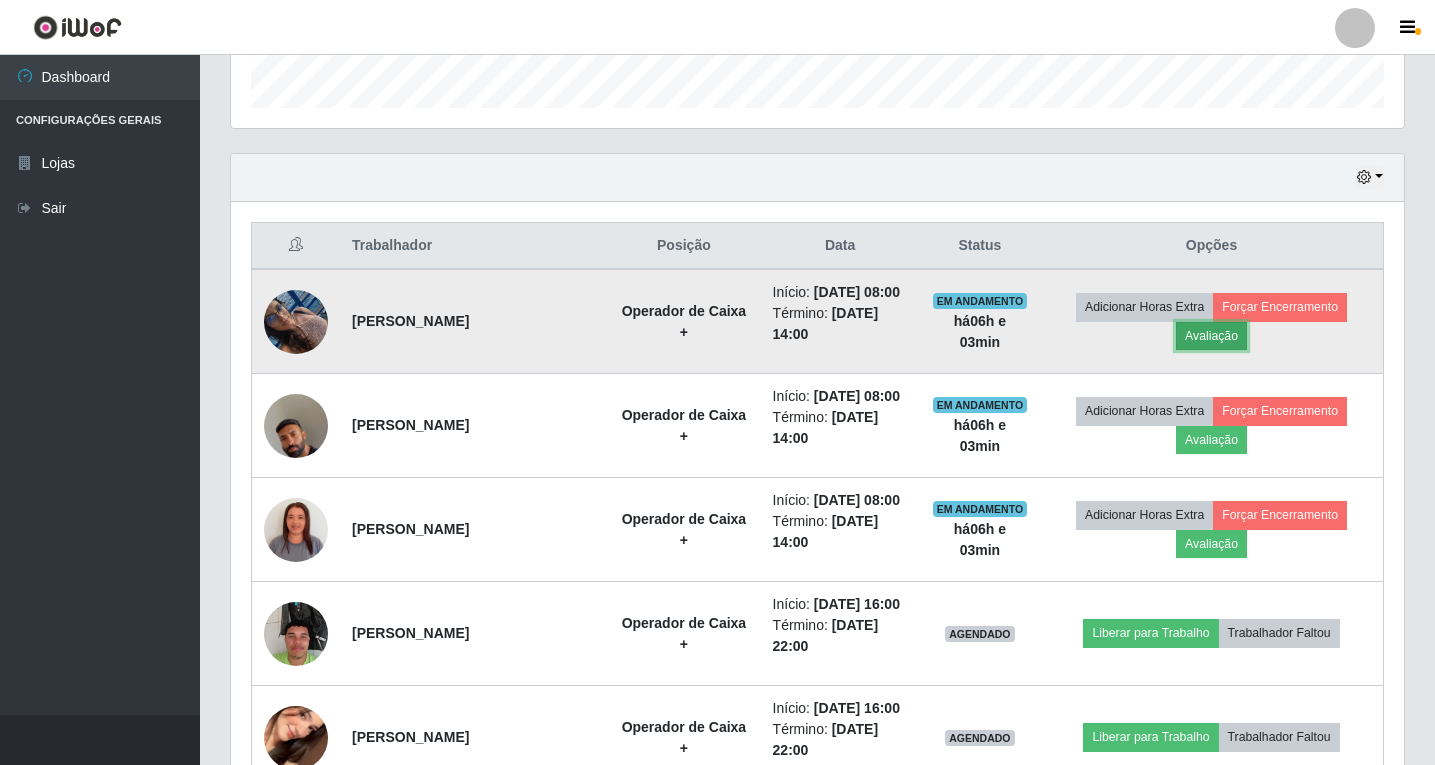
click at [1211, 343] on button "Avaliação" at bounding box center [1211, 336] width 71 height 28
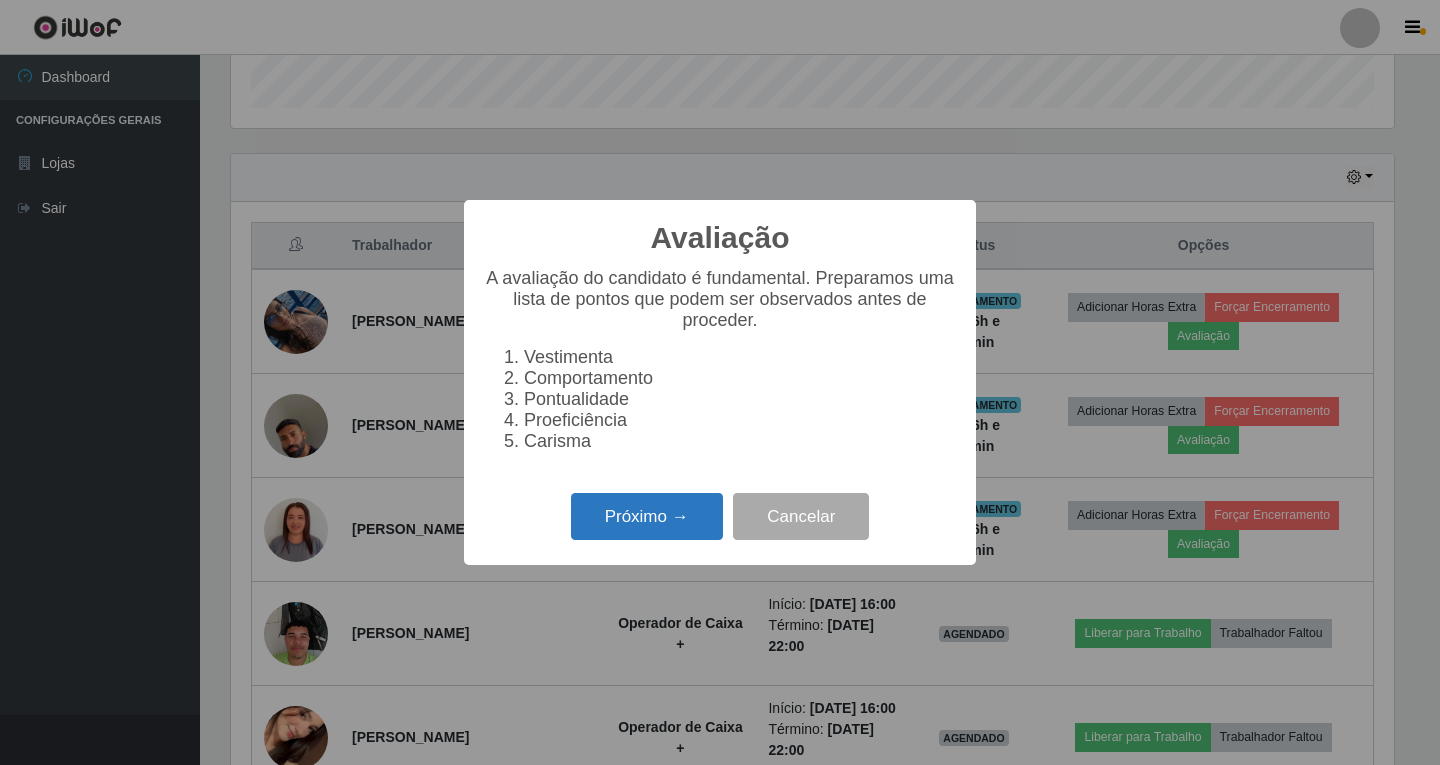
click at [675, 522] on button "Próximo →" at bounding box center [647, 516] width 152 height 47
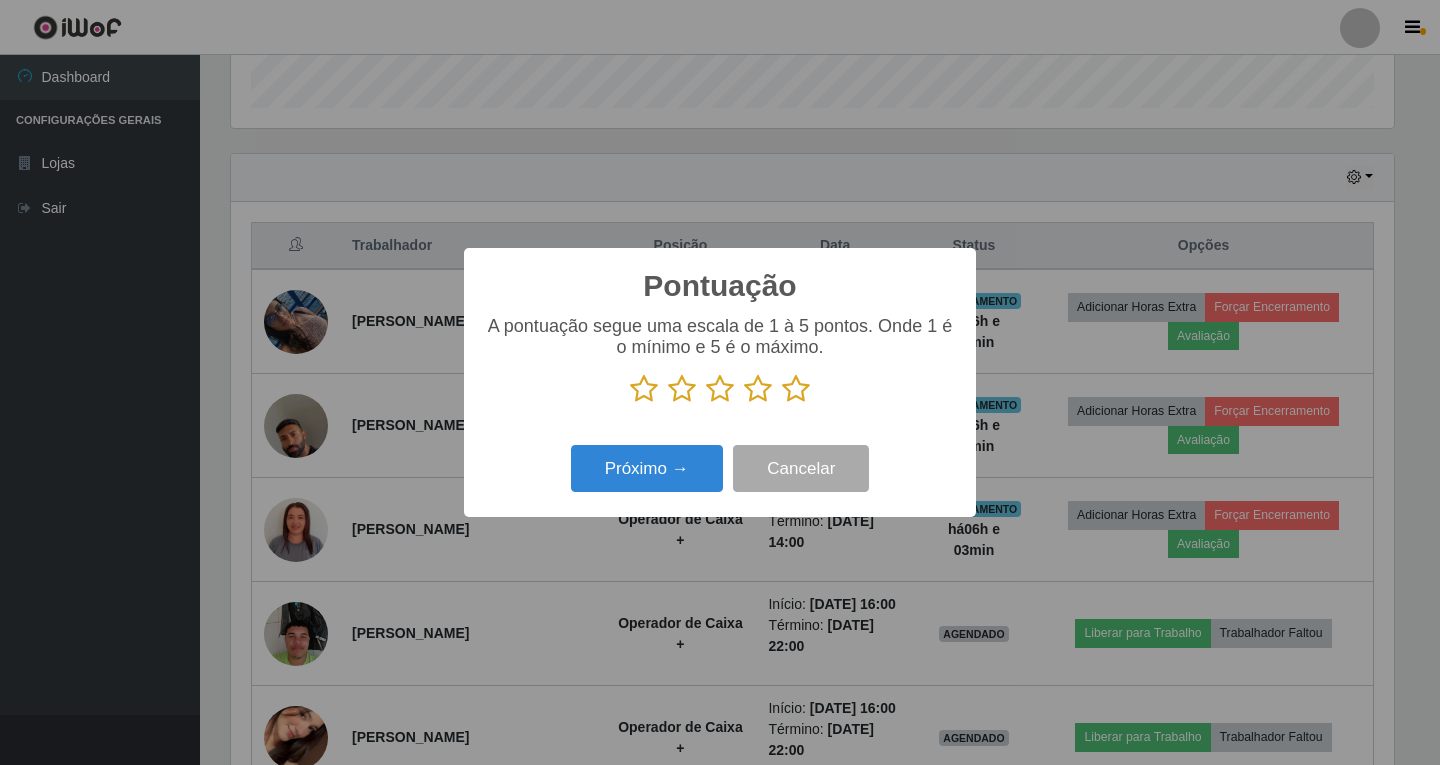
click at [749, 396] on icon at bounding box center [758, 389] width 28 height 30
click at [744, 404] on input "radio" at bounding box center [744, 404] width 0 height 0
click at [635, 468] on button "Próximo →" at bounding box center [647, 468] width 152 height 47
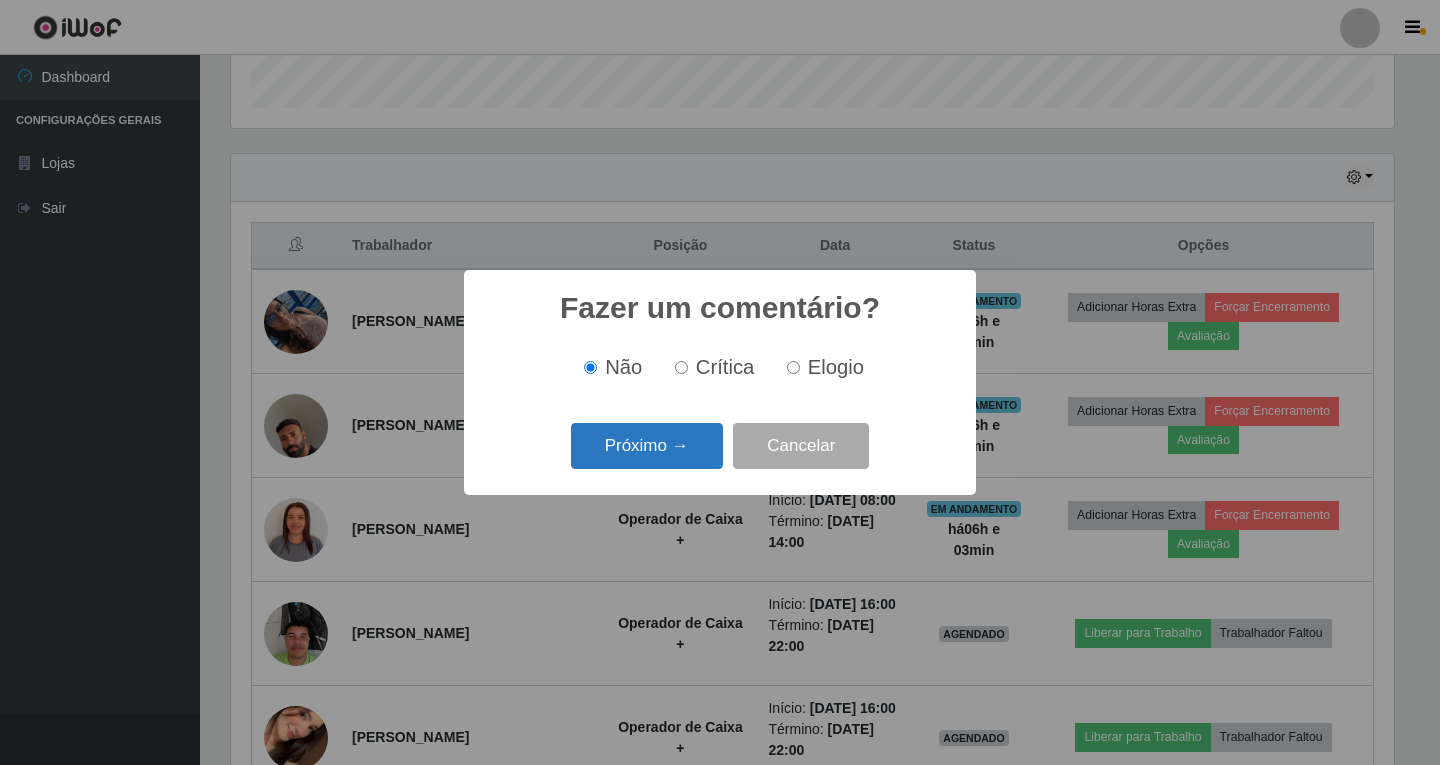
click at [670, 448] on button "Próximo →" at bounding box center [647, 446] width 152 height 47
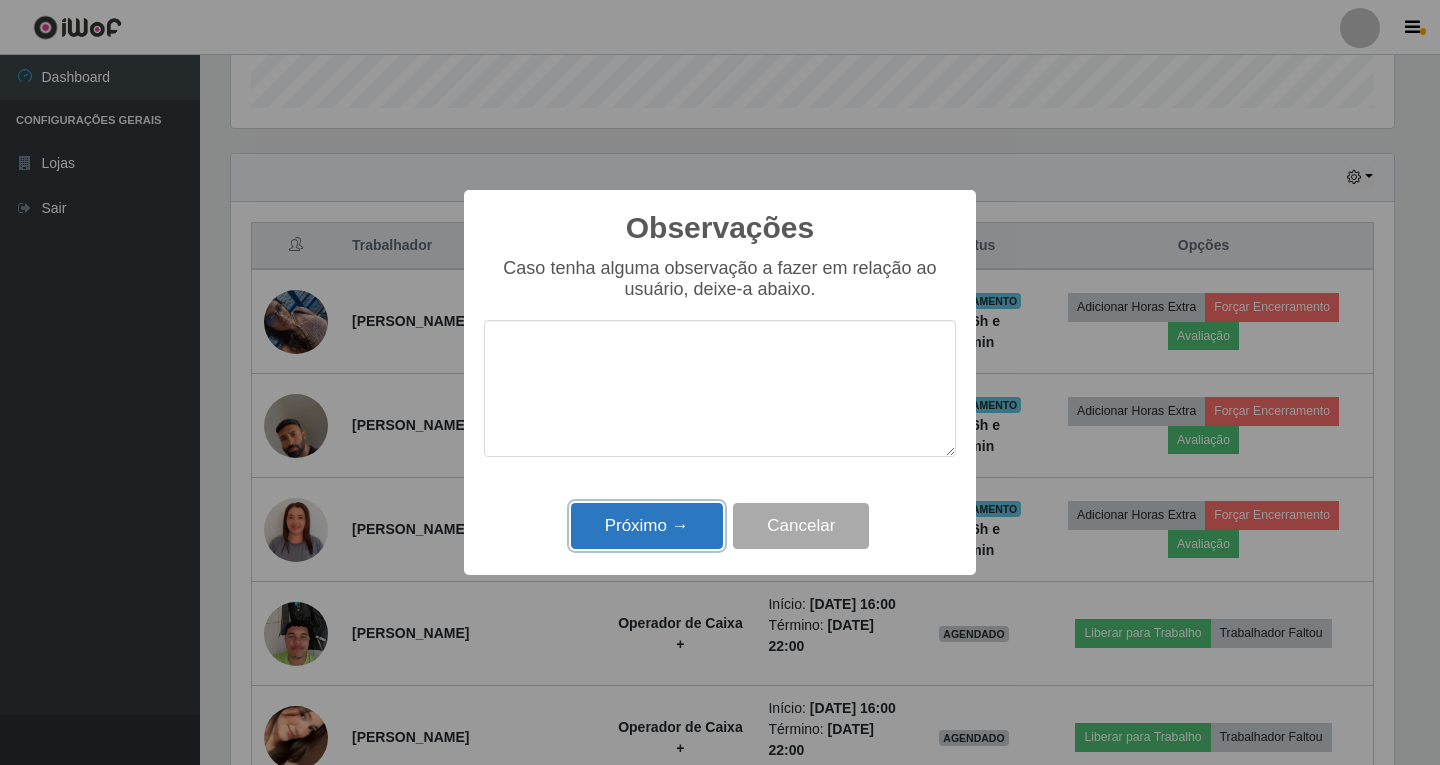
click at [679, 523] on button "Próximo →" at bounding box center [647, 526] width 152 height 47
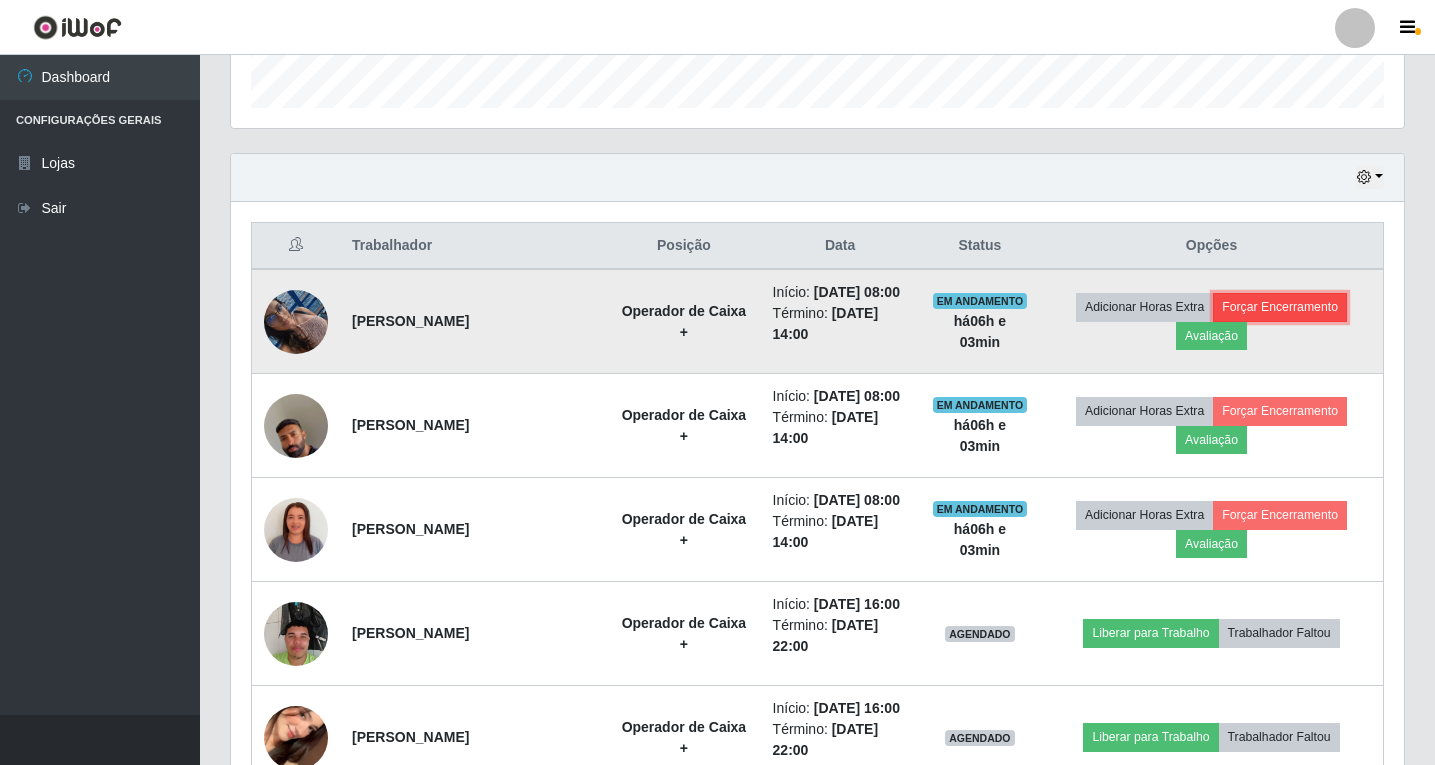
click at [1288, 321] on button "Forçar Encerramento" at bounding box center [1280, 307] width 134 height 28
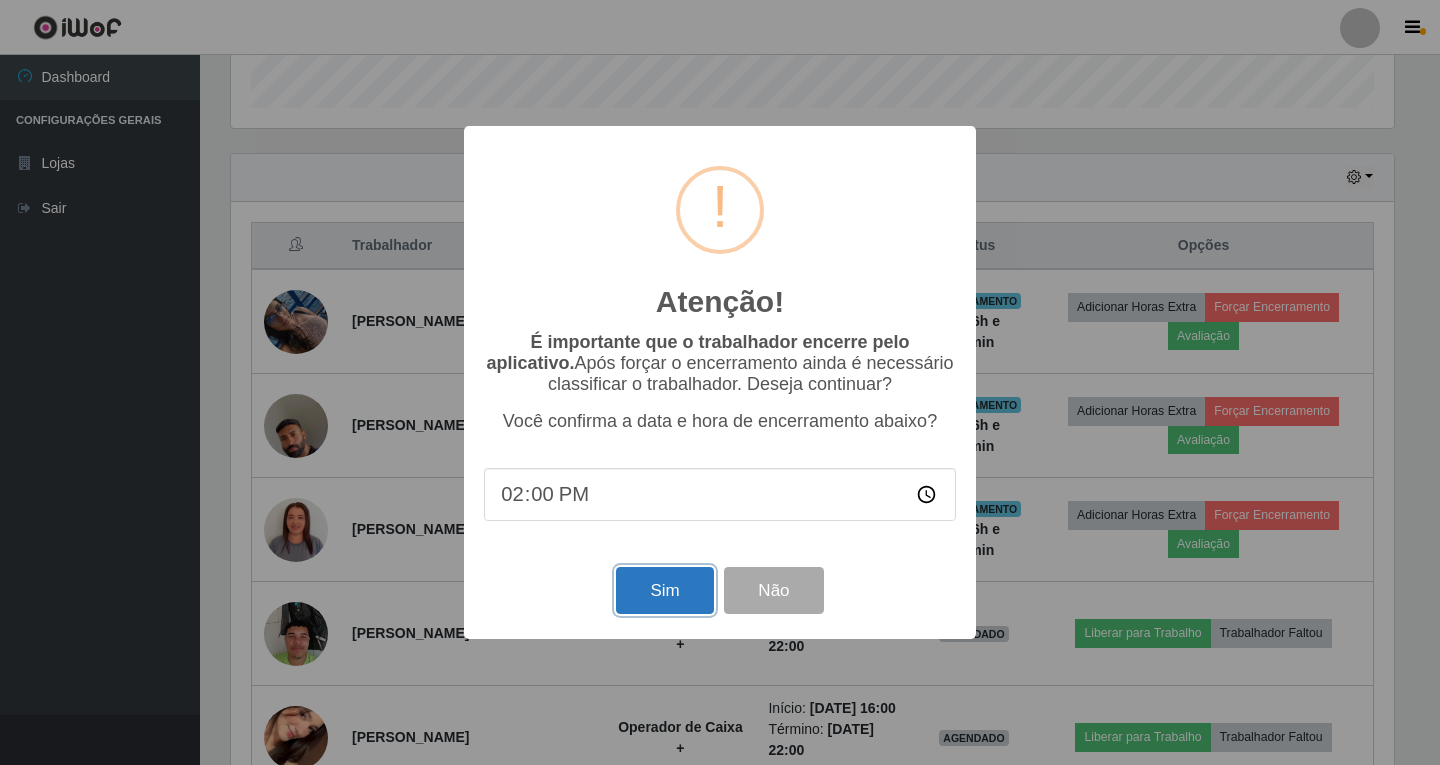
click at [679, 598] on button "Sim" at bounding box center [664, 590] width 97 height 47
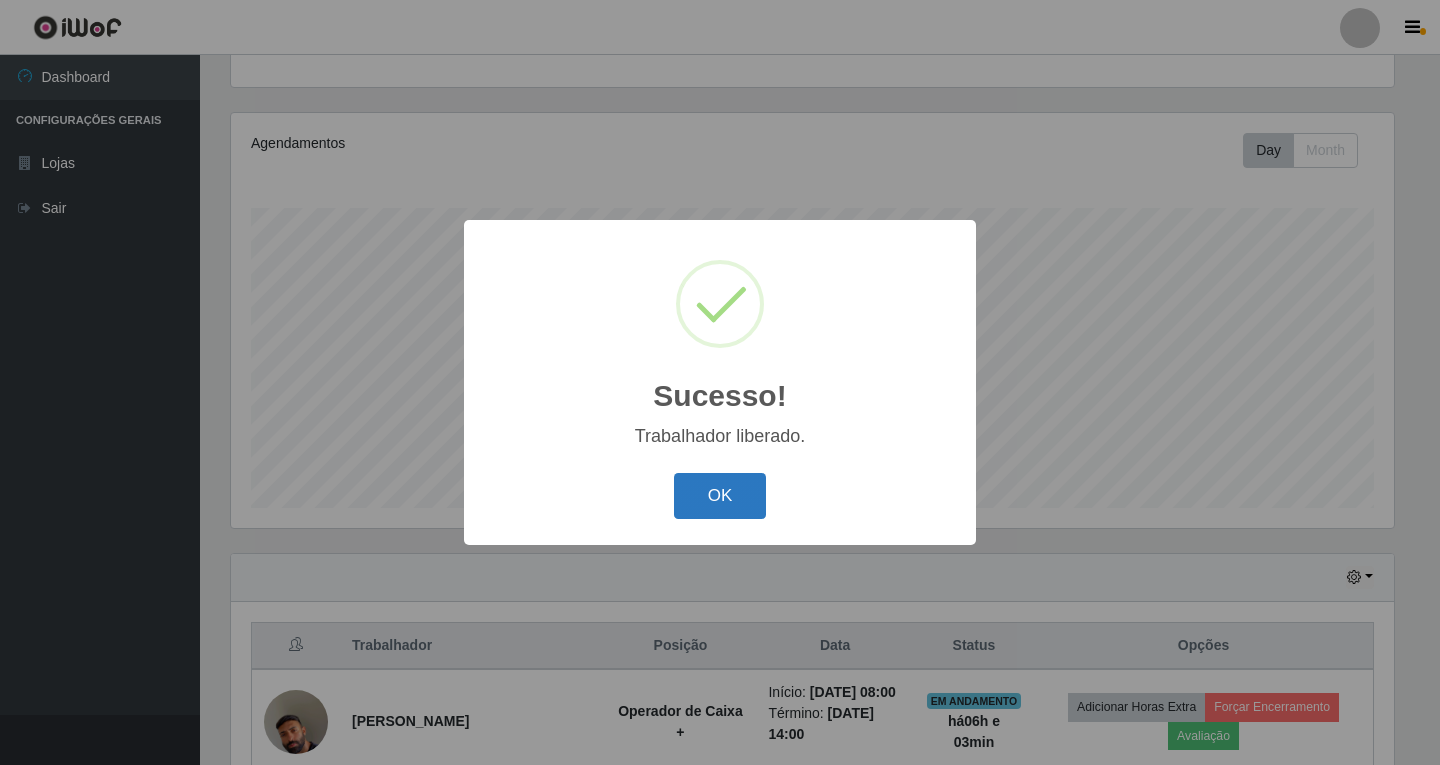
click at [703, 514] on button "OK" at bounding box center [720, 496] width 93 height 47
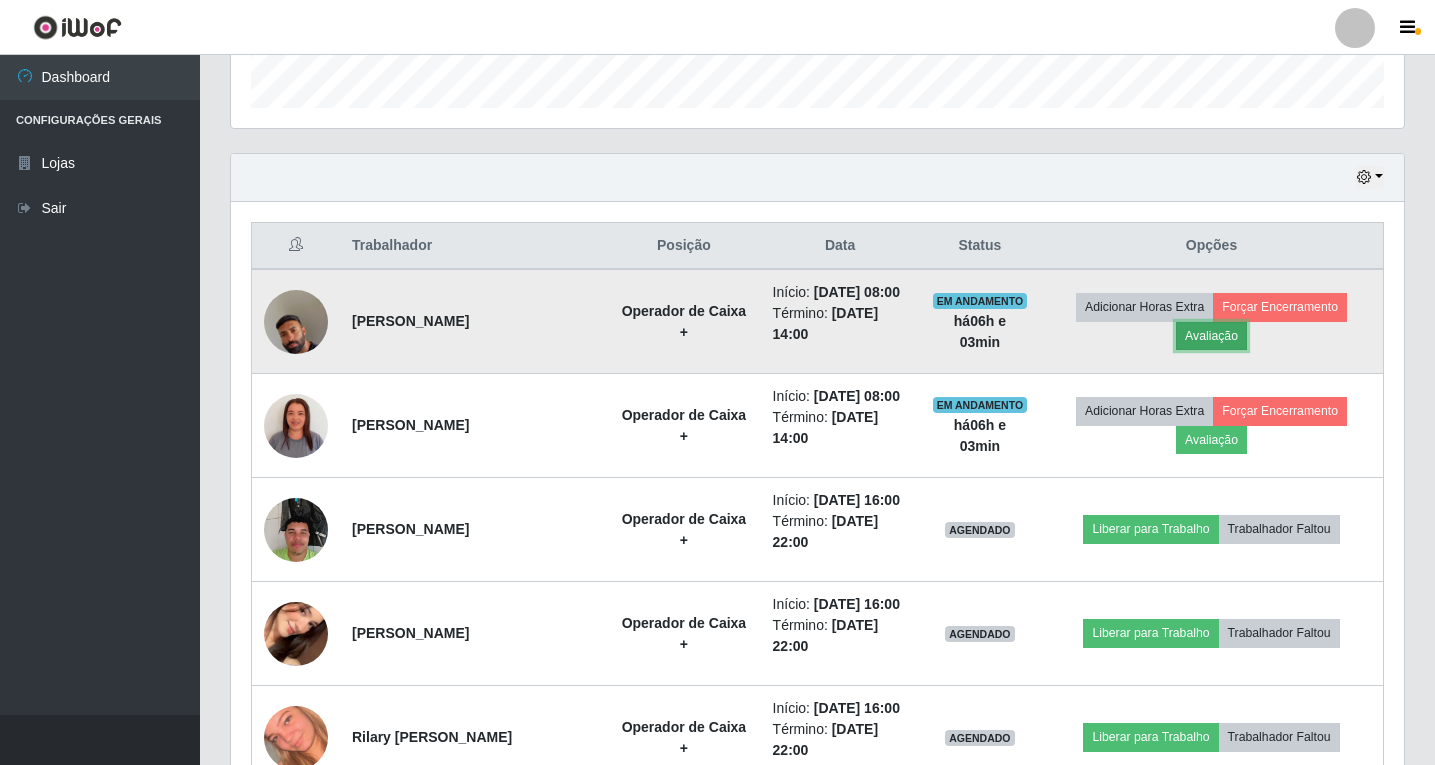
click at [1226, 342] on button "Avaliação" at bounding box center [1211, 336] width 71 height 28
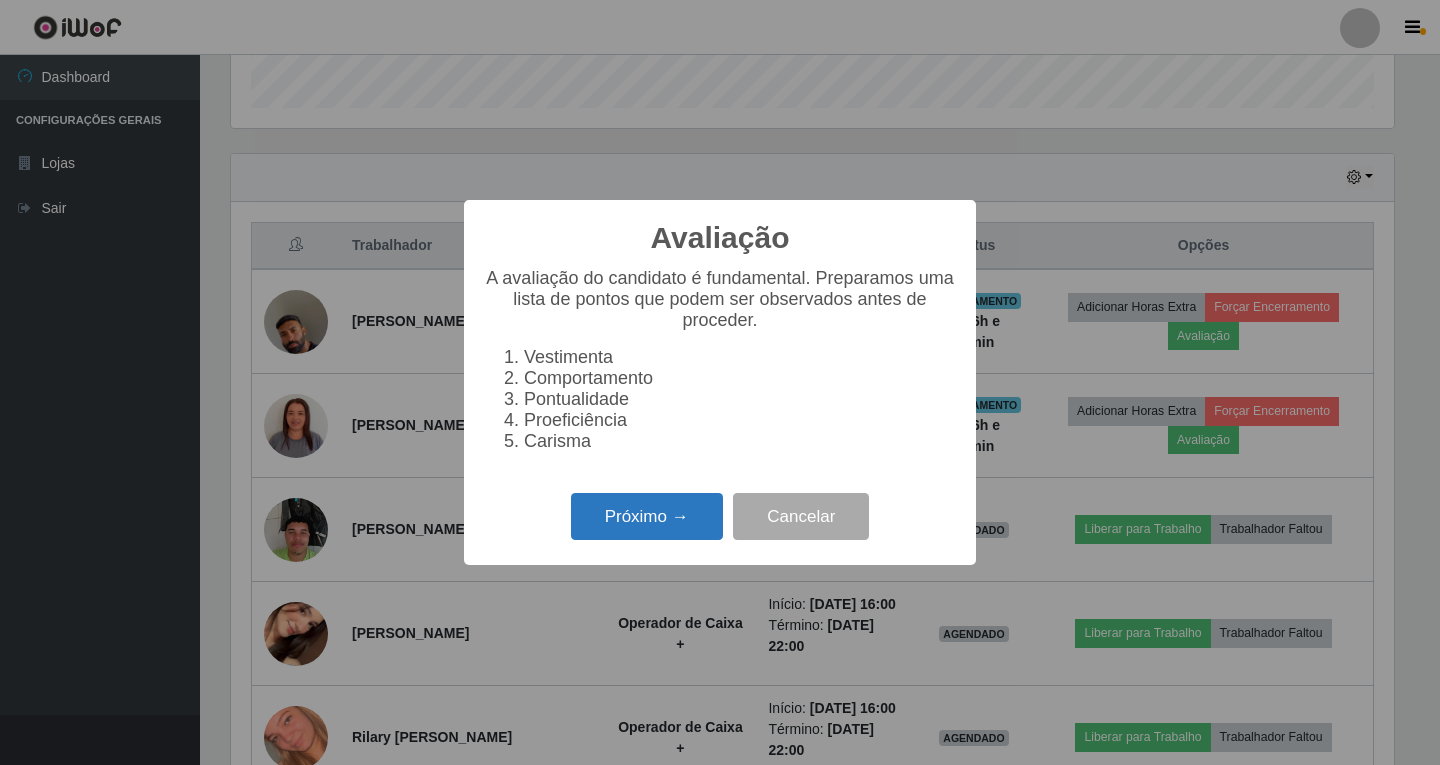
click at [687, 524] on button "Próximo →" at bounding box center [647, 516] width 152 height 47
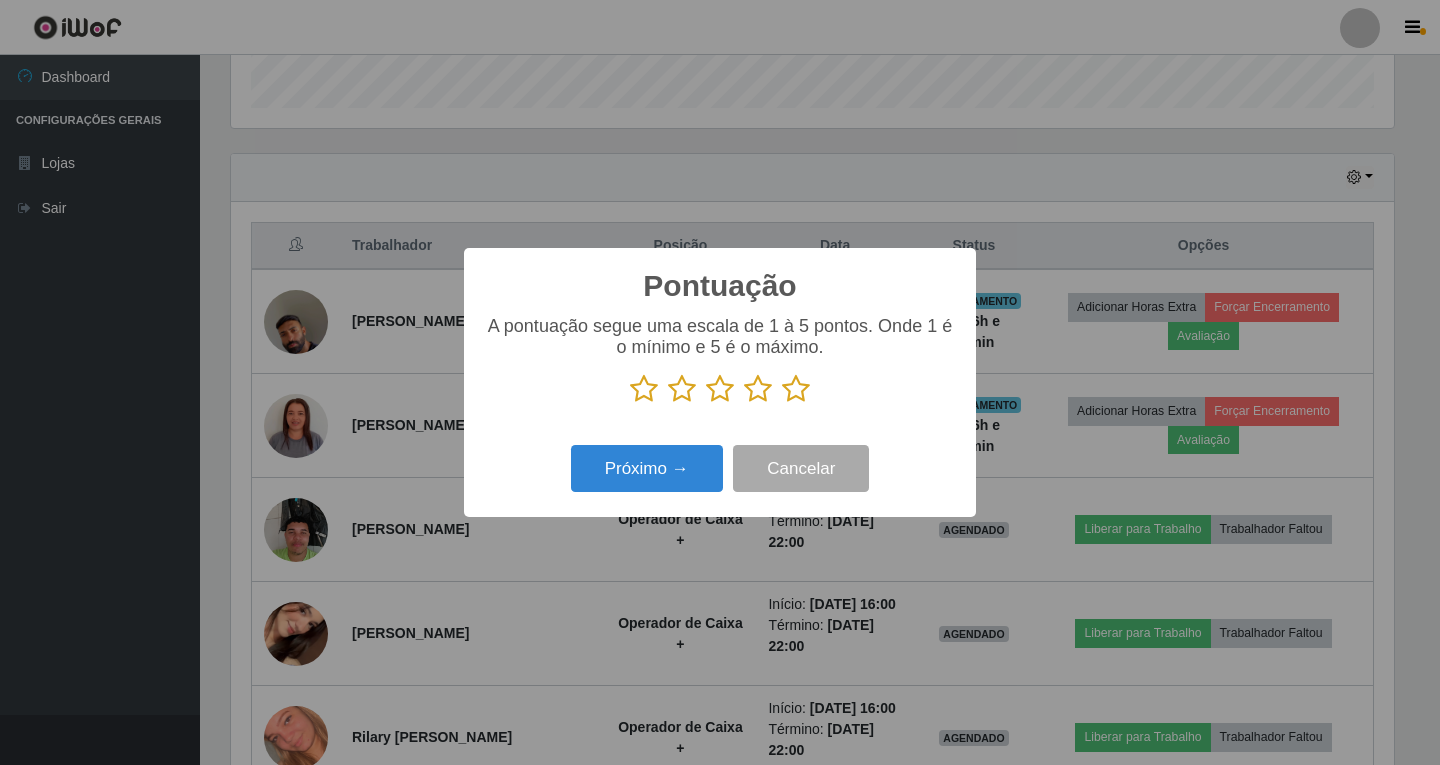
click at [758, 389] on icon at bounding box center [758, 389] width 28 height 30
click at [744, 404] on input "radio" at bounding box center [744, 404] width 0 height 0
click at [648, 479] on button "Próximo →" at bounding box center [647, 468] width 152 height 47
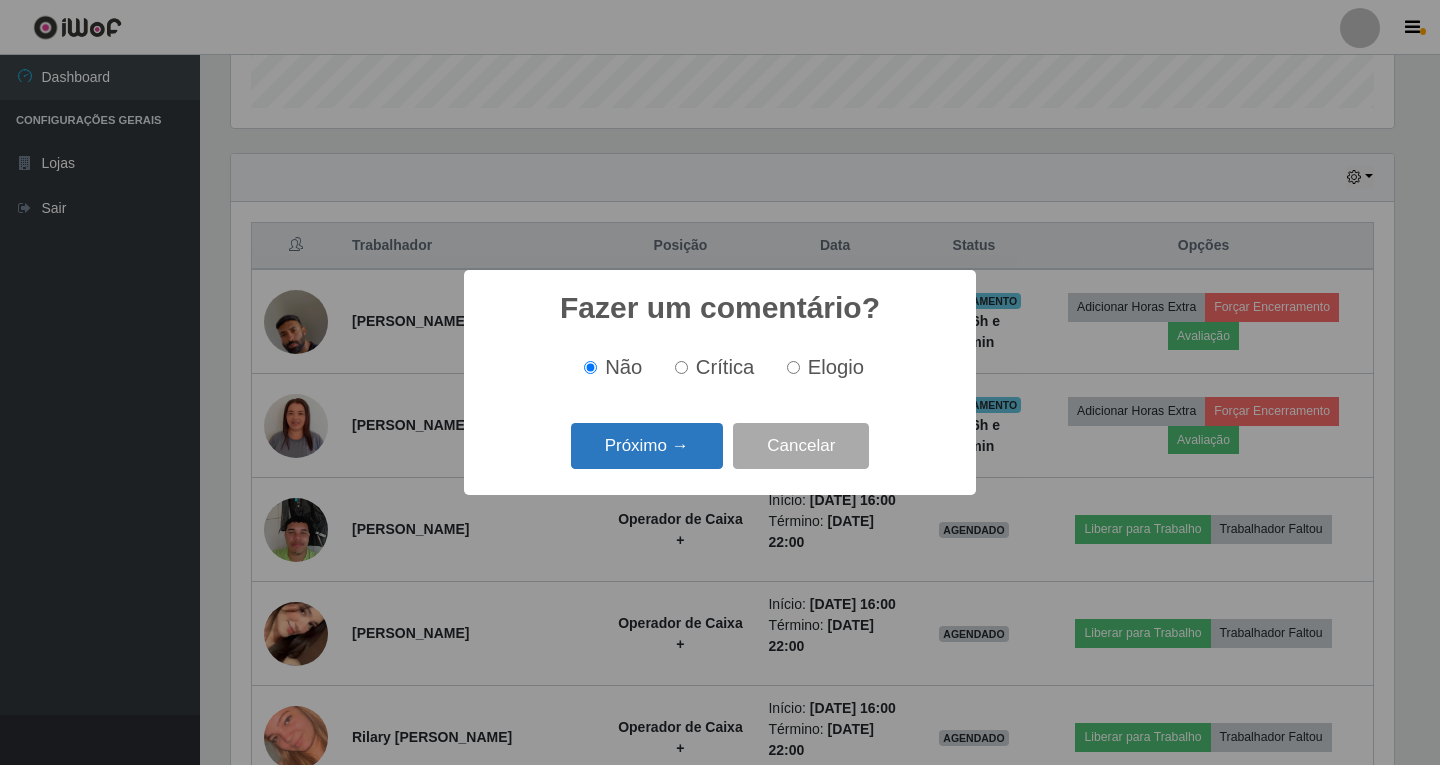
click at [670, 433] on button "Próximo →" at bounding box center [647, 446] width 152 height 47
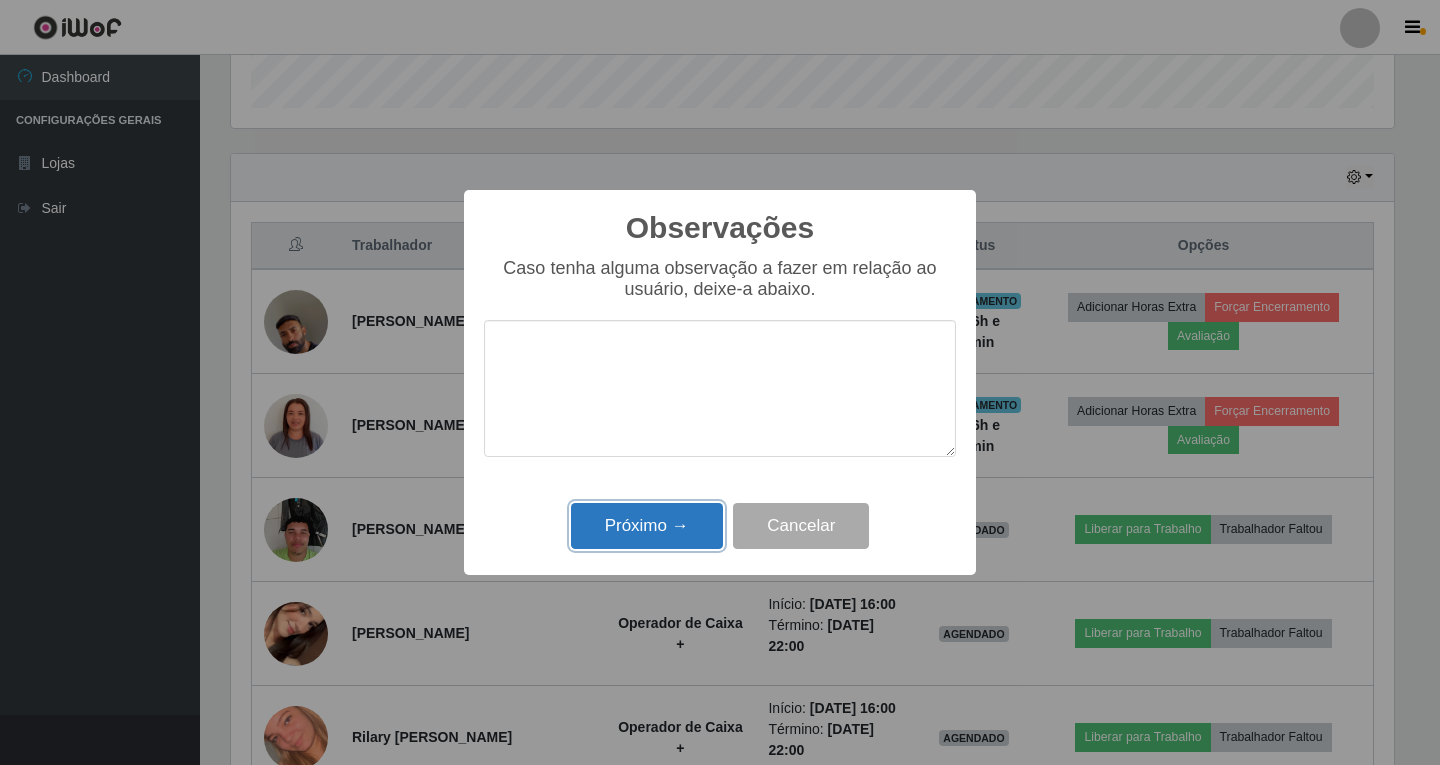
click at [647, 519] on button "Próximo →" at bounding box center [647, 526] width 152 height 47
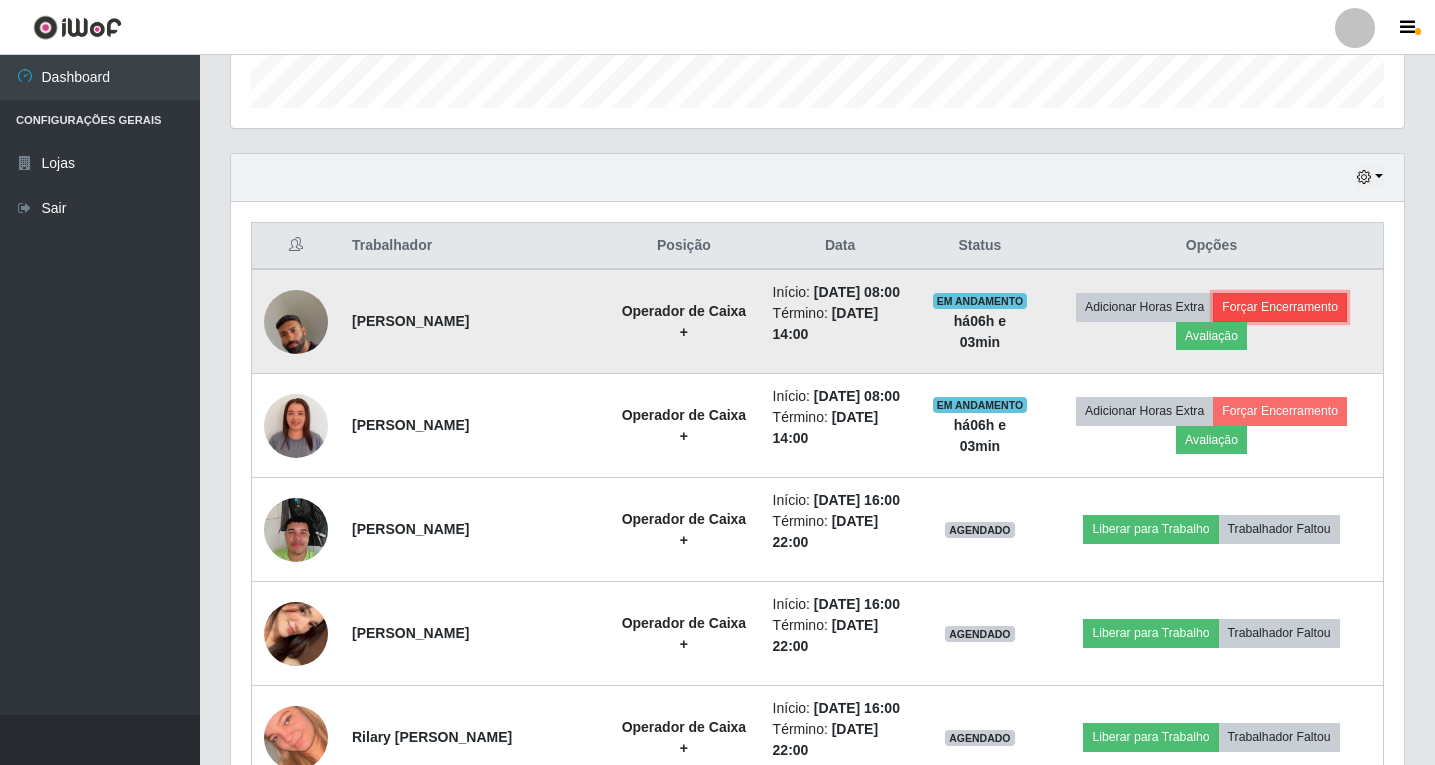
click at [1275, 307] on button "Forçar Encerramento" at bounding box center [1280, 307] width 134 height 28
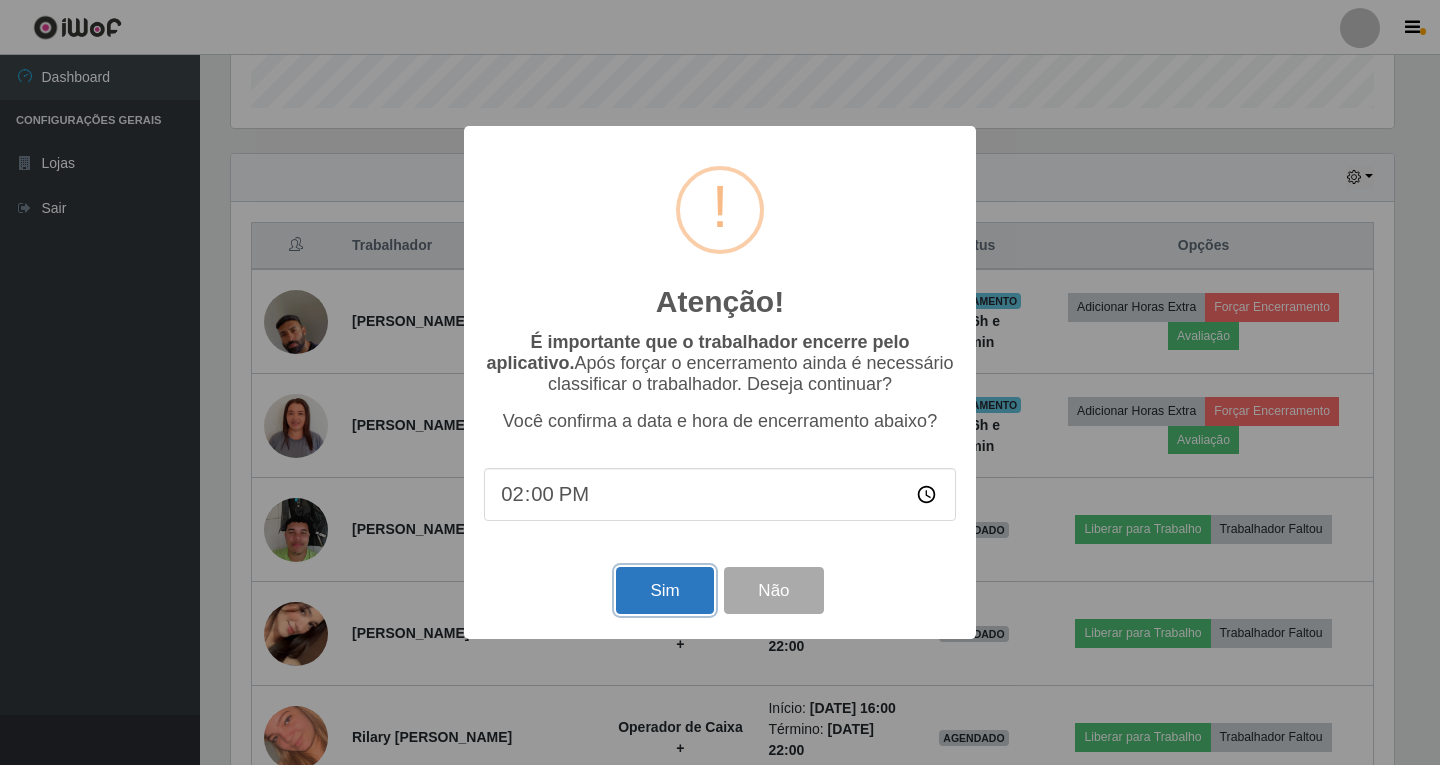
click at [667, 585] on button "Sim" at bounding box center [664, 590] width 97 height 47
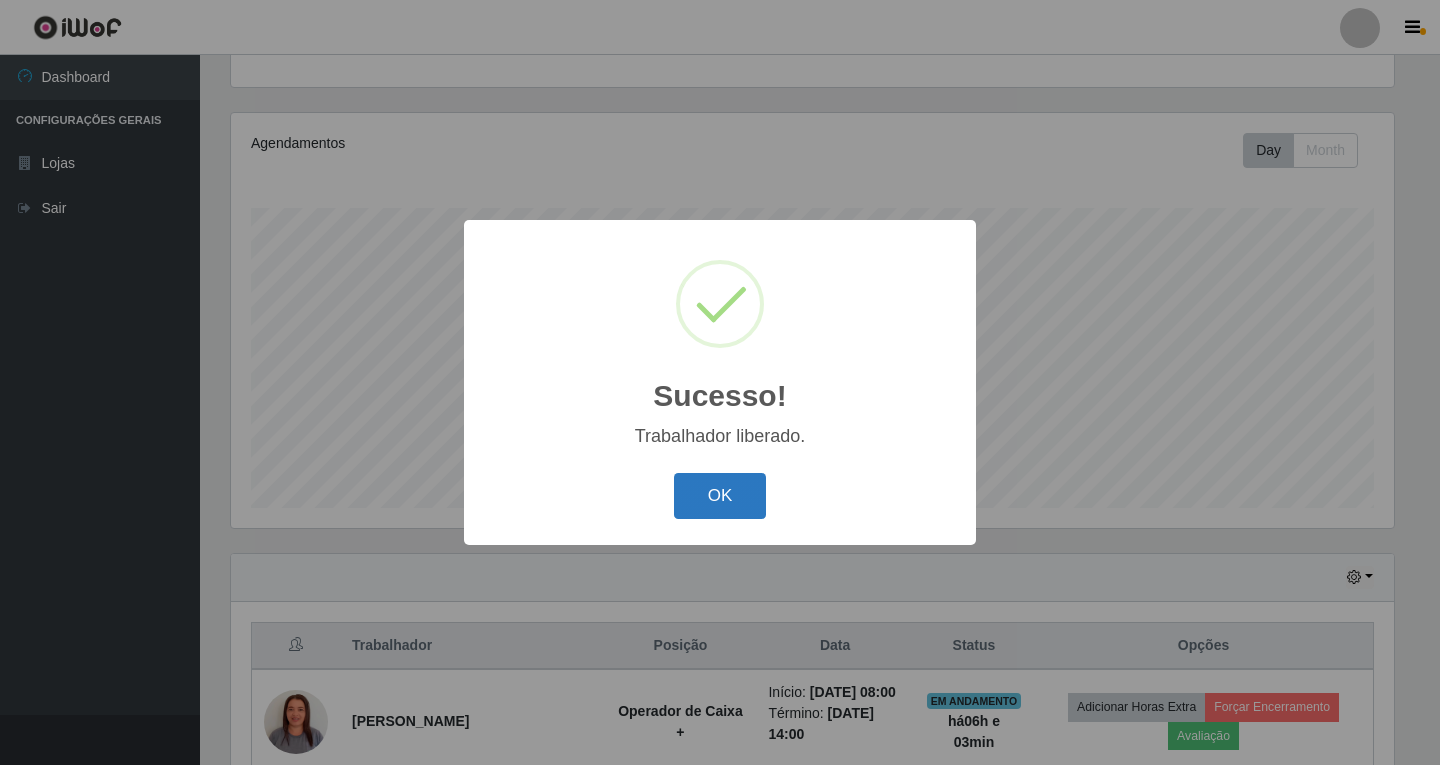
click at [718, 505] on button "OK" at bounding box center [720, 496] width 93 height 47
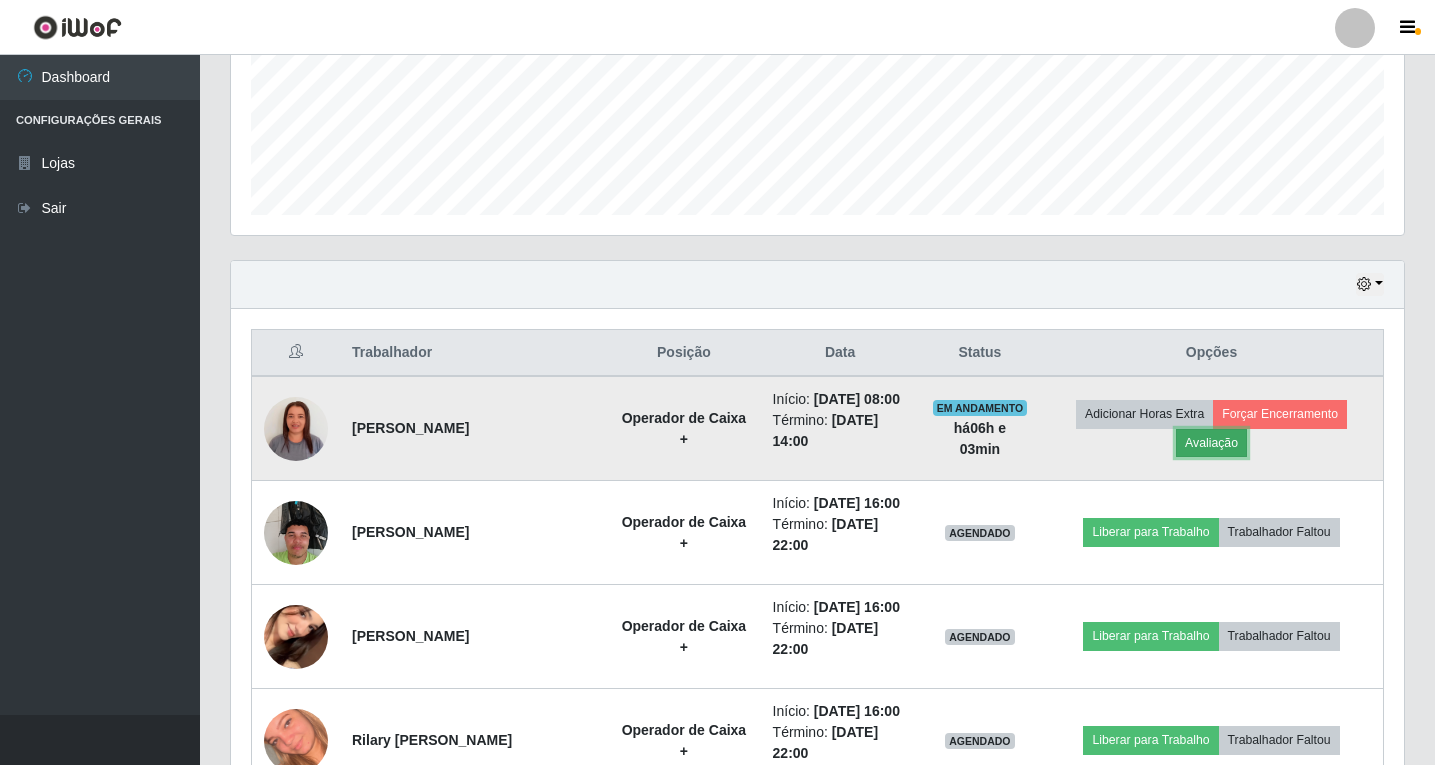
click at [1220, 457] on button "Avaliação" at bounding box center [1211, 443] width 71 height 28
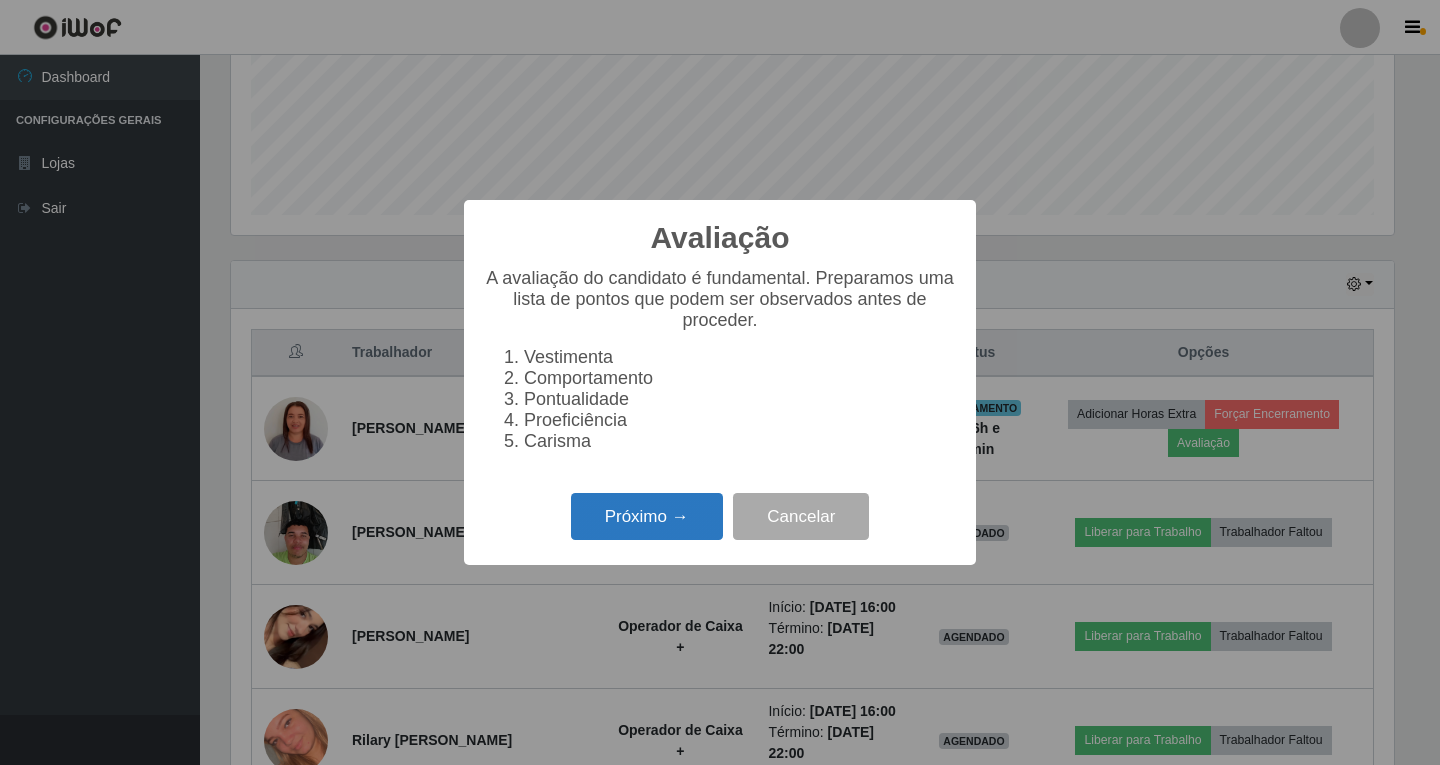
click at [691, 540] on button "Próximo →" at bounding box center [647, 516] width 152 height 47
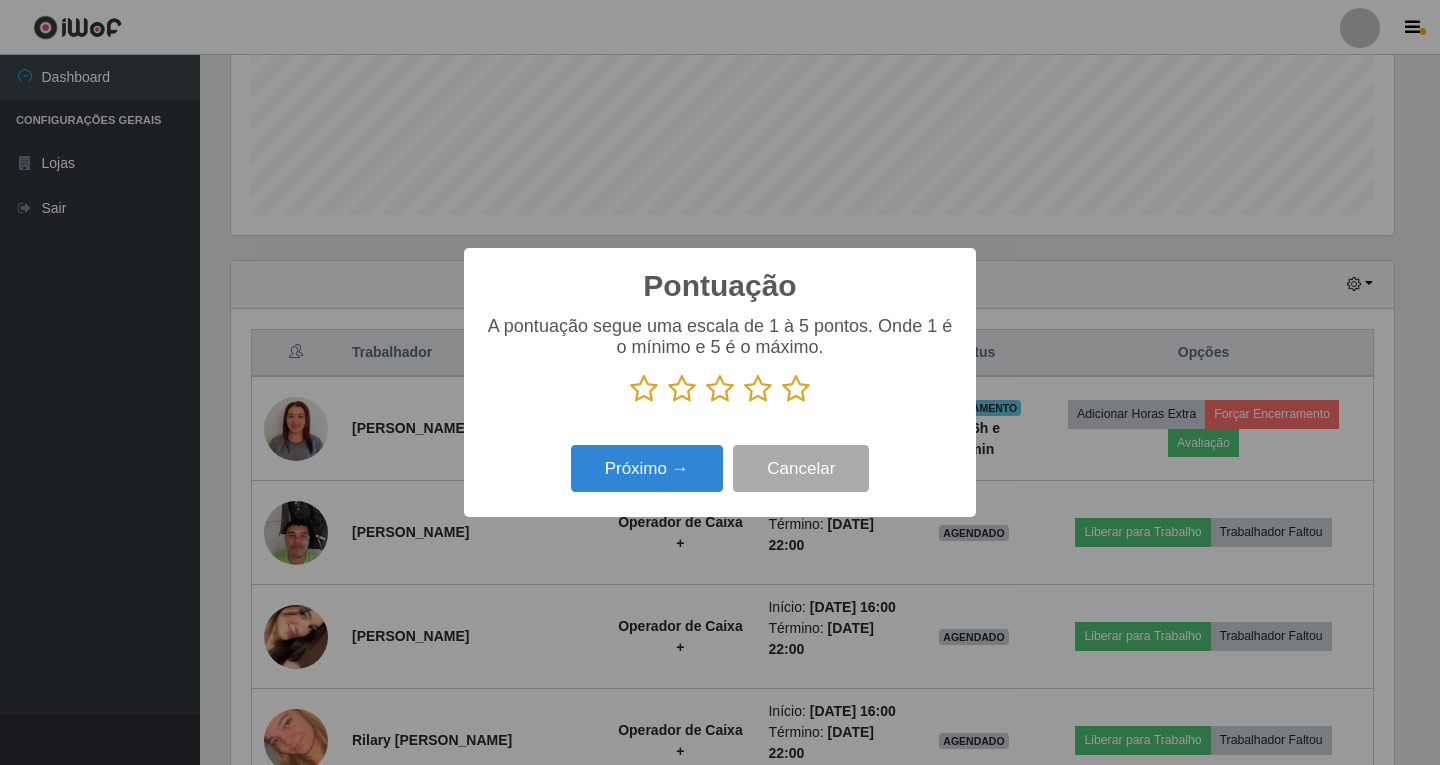
click at [756, 395] on icon at bounding box center [758, 389] width 28 height 30
click at [744, 404] on input "radio" at bounding box center [744, 404] width 0 height 0
click at [651, 472] on button "Próximo →" at bounding box center [647, 468] width 152 height 47
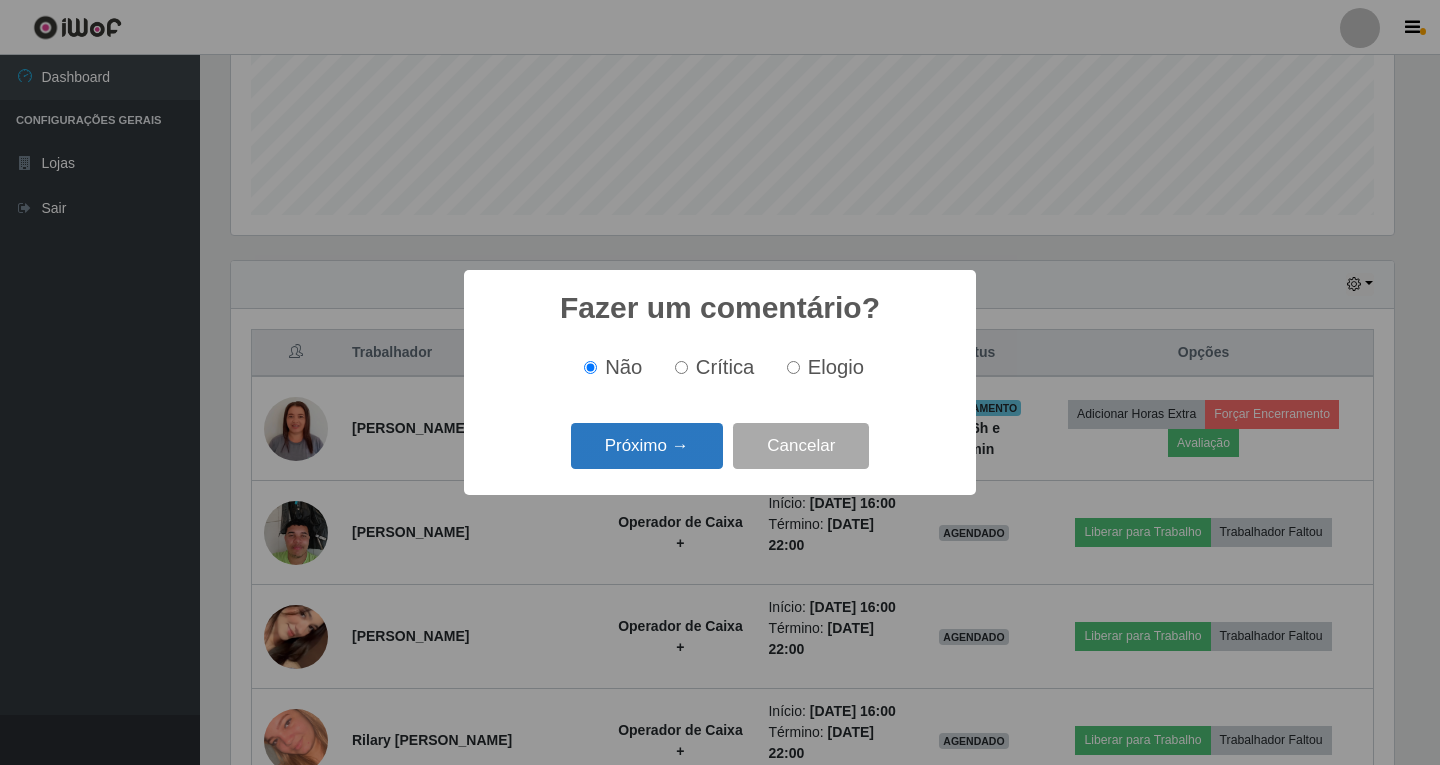
click at [650, 454] on button "Próximo →" at bounding box center [647, 446] width 152 height 47
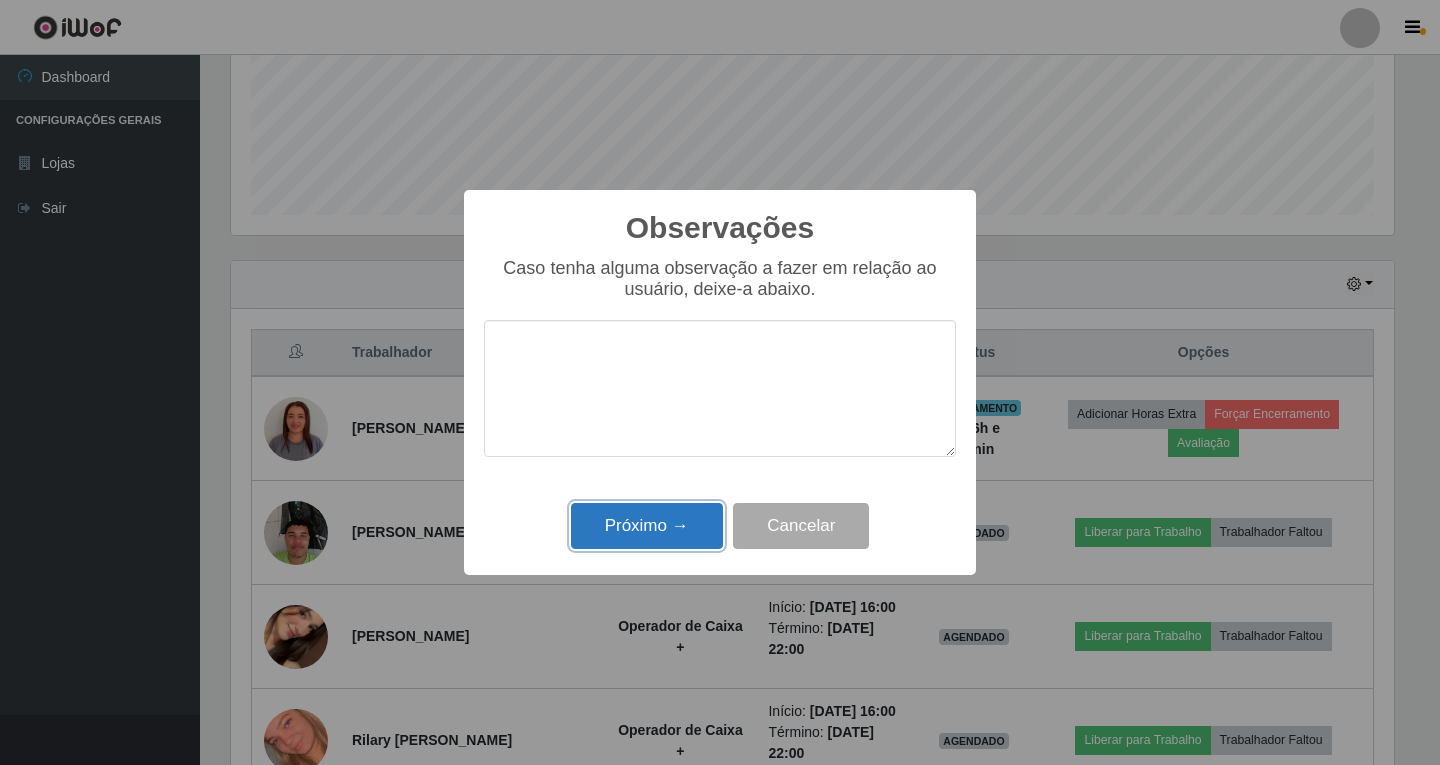
click at [646, 516] on button "Próximo →" at bounding box center [647, 526] width 152 height 47
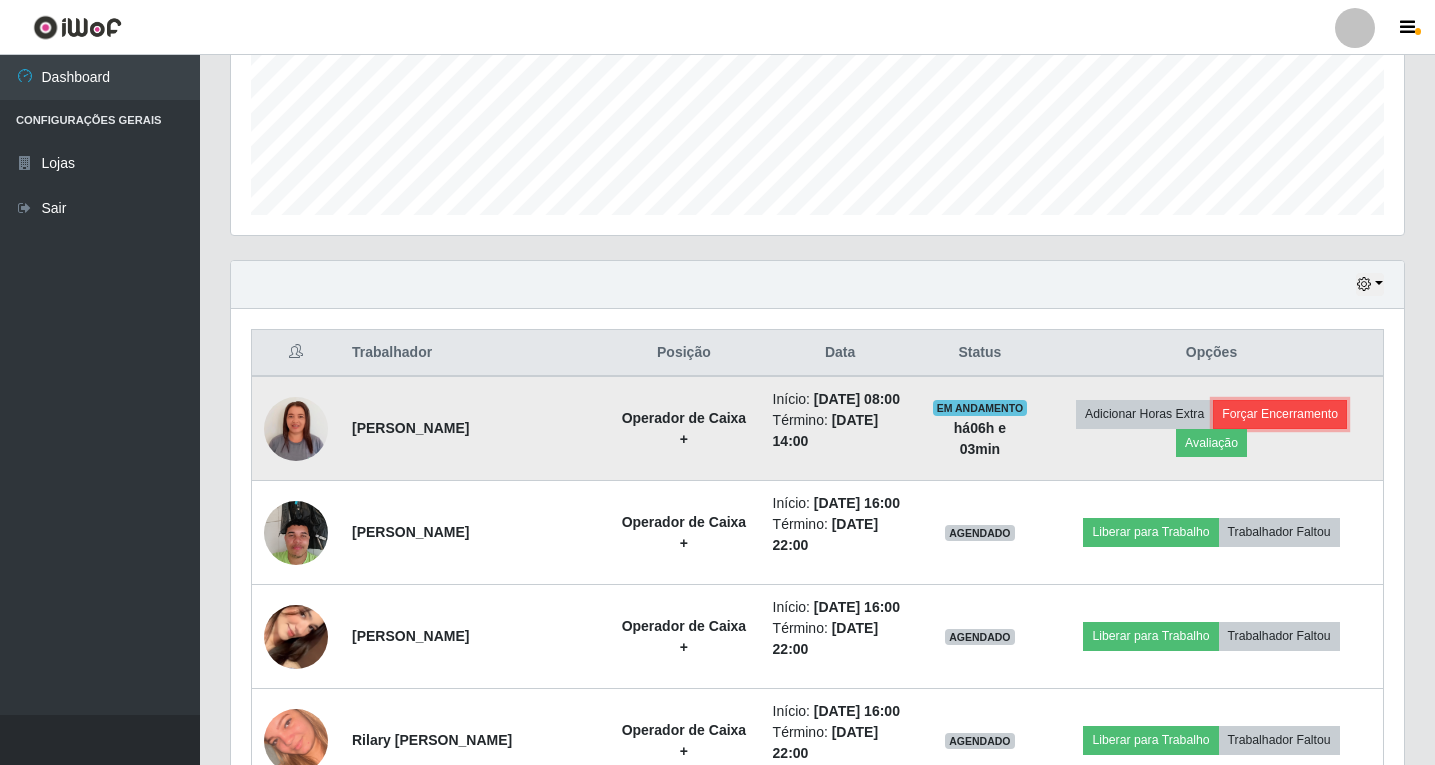
click at [1294, 427] on button "Forçar Encerramento" at bounding box center [1280, 414] width 134 height 28
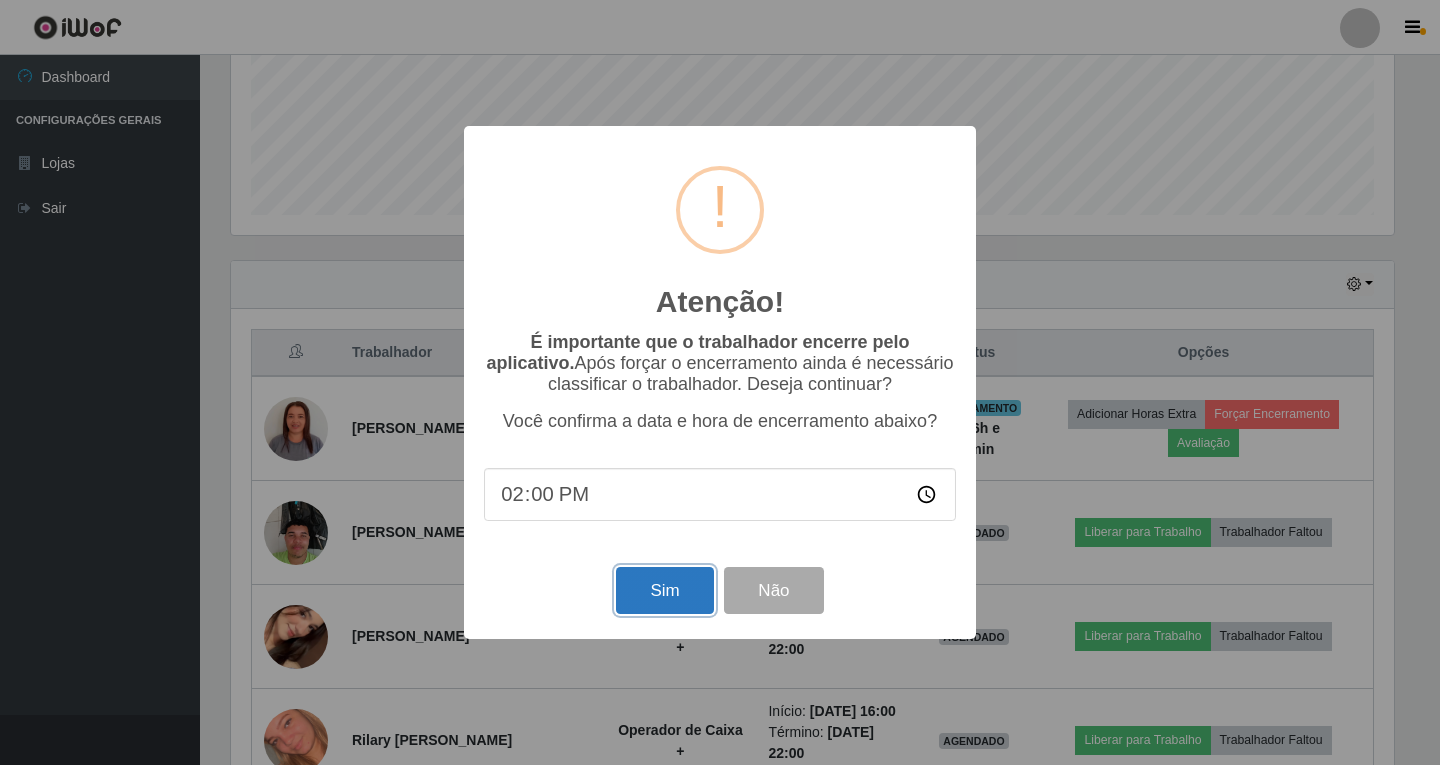
click at [653, 591] on button "Sim" at bounding box center [664, 590] width 97 height 47
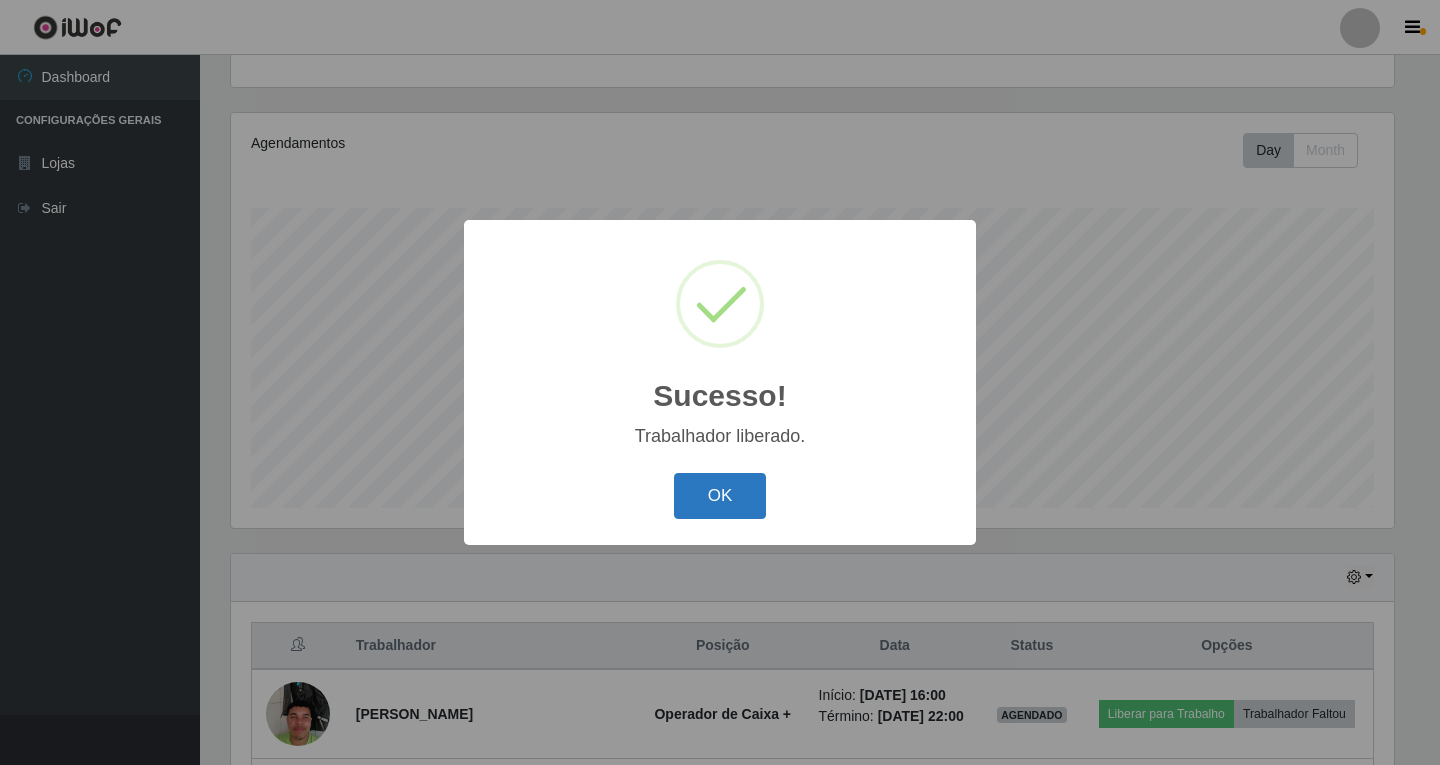
click at [726, 488] on button "OK" at bounding box center [720, 496] width 93 height 47
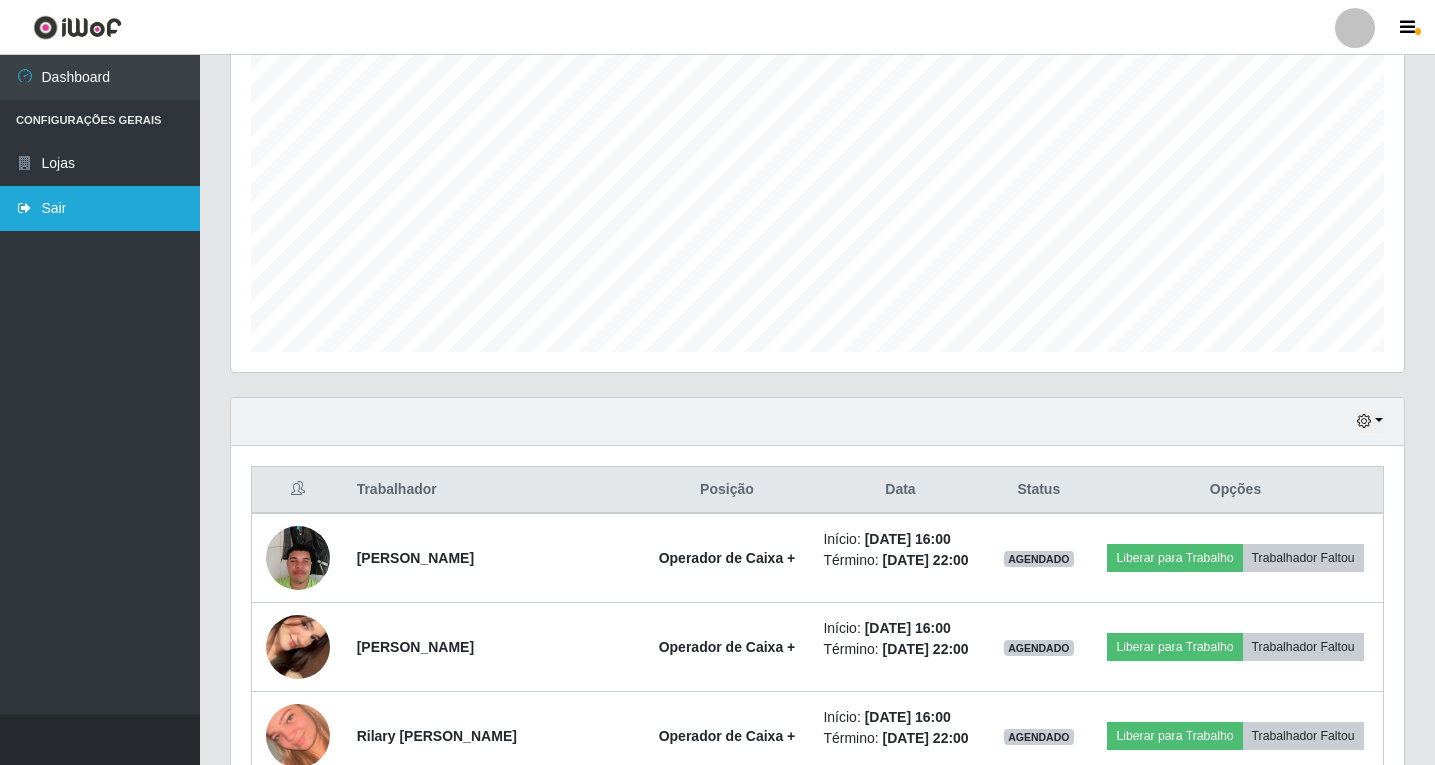
click at [64, 209] on link "Sair" at bounding box center [100, 208] width 200 height 45
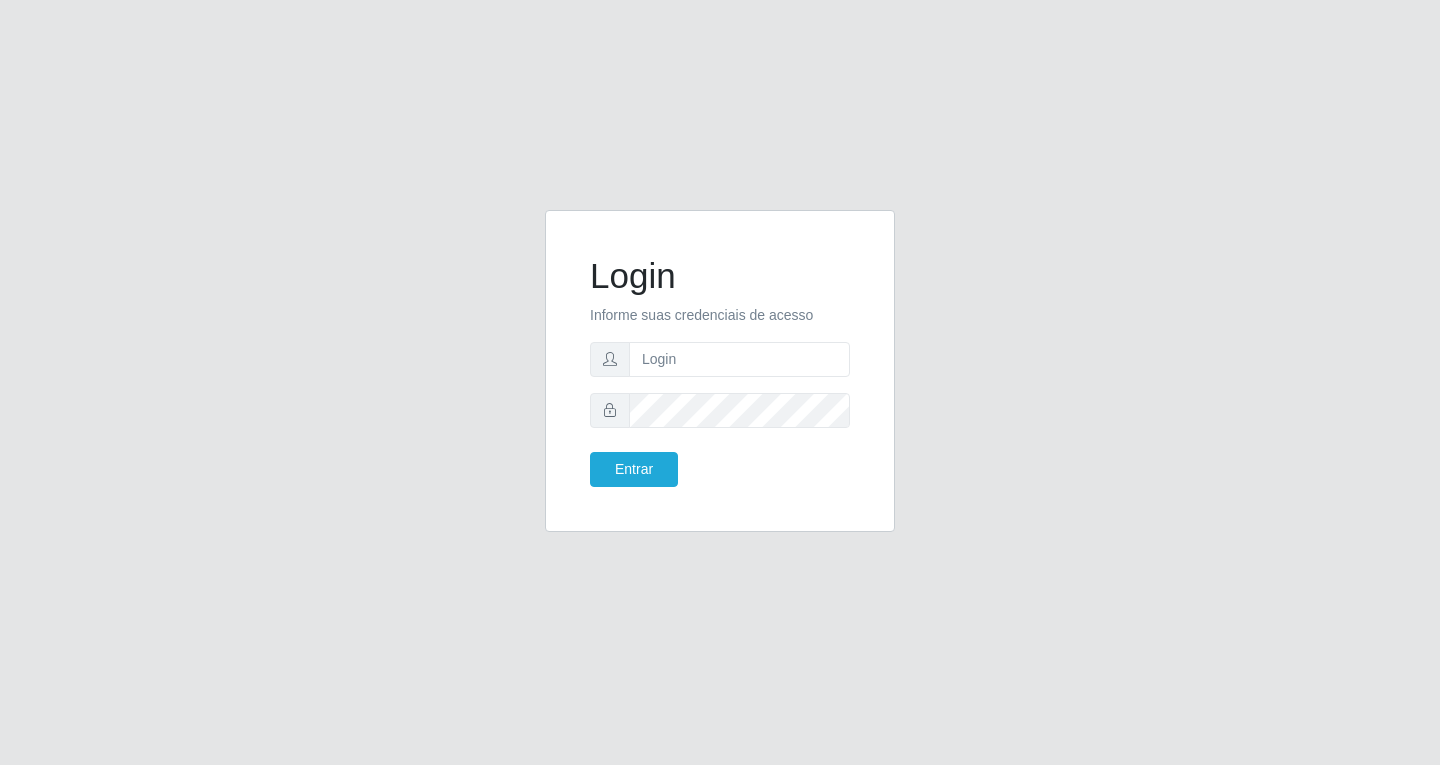
drag, startPoint x: 1083, startPoint y: 352, endPoint x: 556, endPoint y: 97, distance: 585.4
click at [1076, 349] on div "Login Informe suas credenciais de acesso Entrar" at bounding box center [720, 383] width 1140 height 346
